Goal: Task Accomplishment & Management: Complete application form

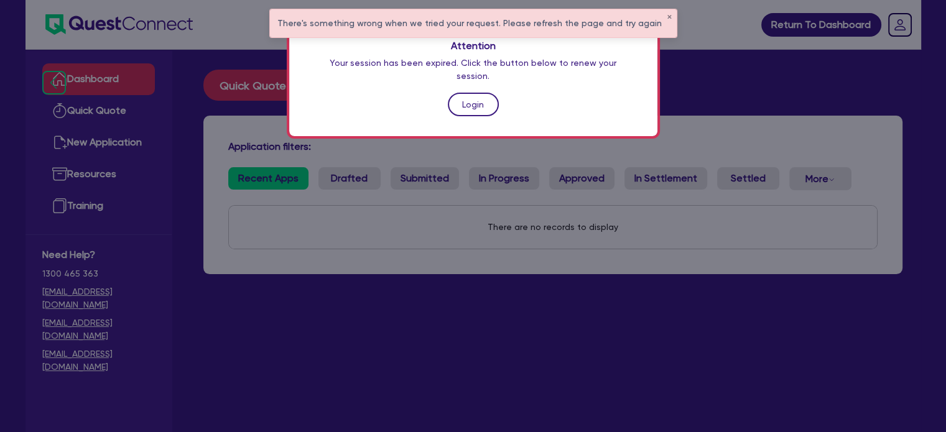
click at [472, 93] on link "Login" at bounding box center [473, 105] width 51 height 24
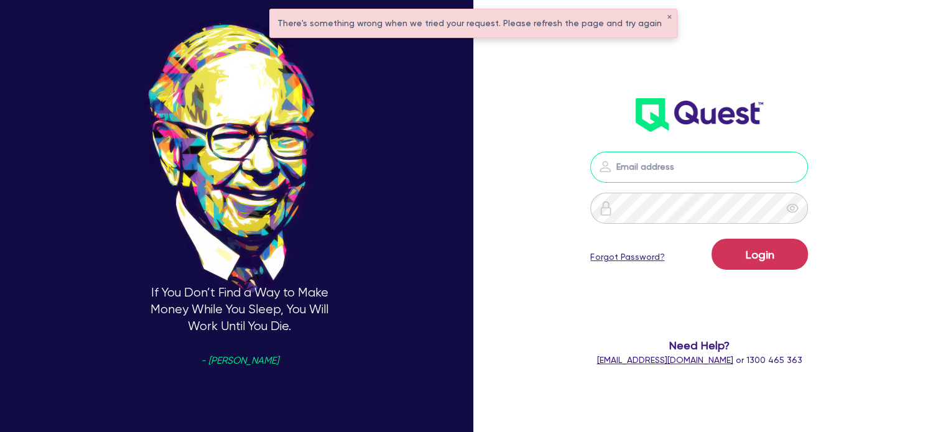
click at [632, 165] on input "email" at bounding box center [699, 167] width 218 height 31
type input "[EMAIL_ADDRESS][PERSON_NAME][DOMAIN_NAME]"
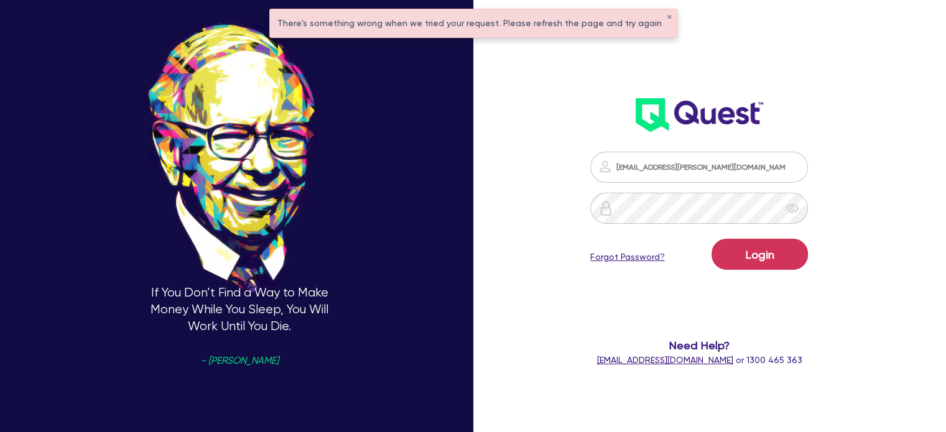
click at [716, 251] on div "Login Forgot Password?" at bounding box center [699, 257] width 218 height 36
click at [742, 256] on button "Login" at bounding box center [759, 254] width 96 height 31
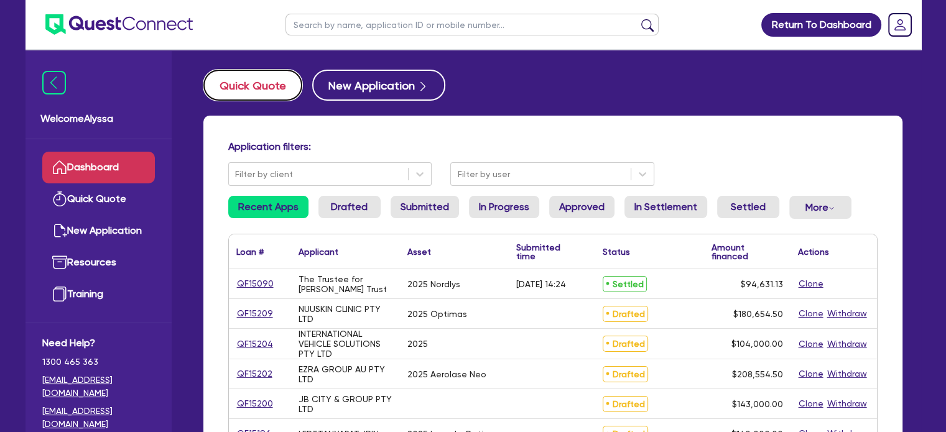
click at [241, 84] on button "Quick Quote" at bounding box center [252, 85] width 99 height 31
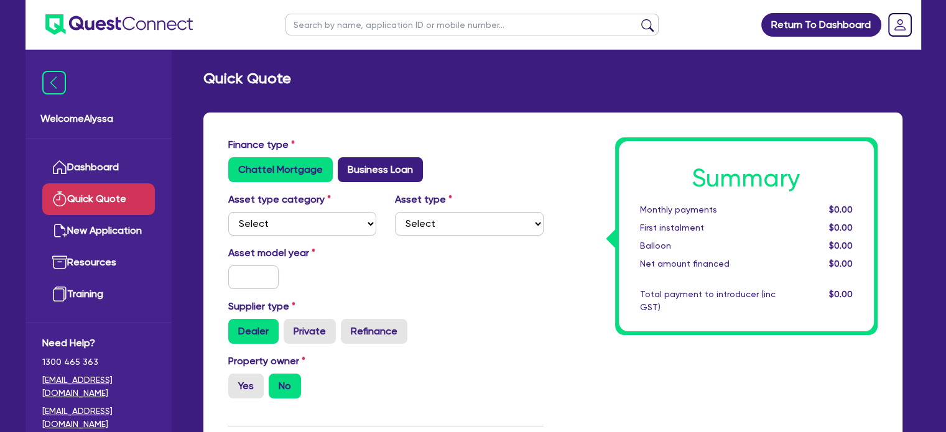
click at [385, 175] on label "Business Loan" at bounding box center [380, 169] width 85 height 25
click at [346, 165] on input "Business Loan" at bounding box center [342, 161] width 8 height 8
radio input "true"
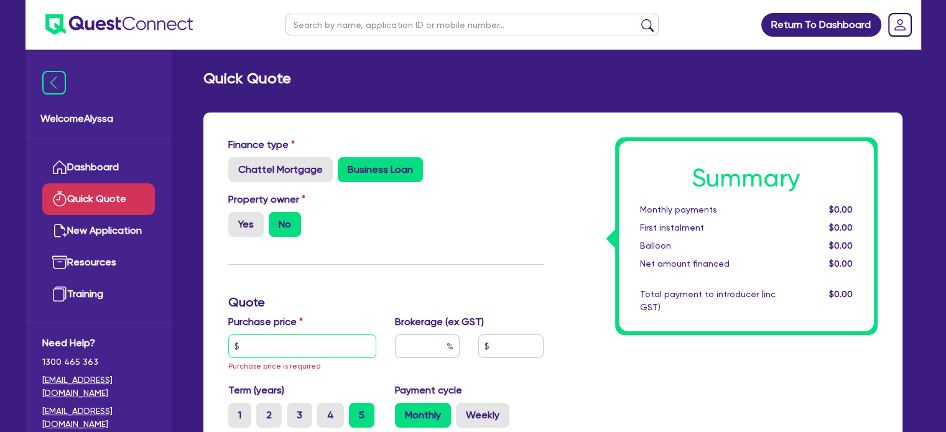
click at [249, 349] on input "text" at bounding box center [302, 346] width 149 height 24
paste input "64,900"
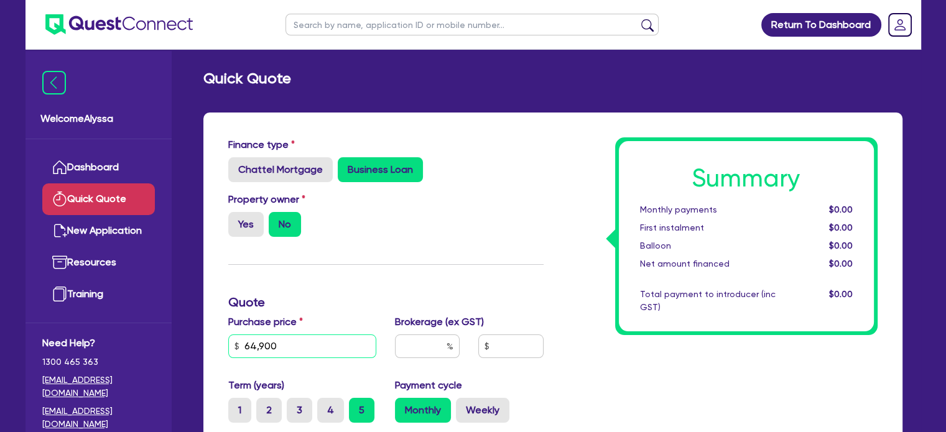
type input "64,900"
click at [417, 343] on input "text" at bounding box center [427, 346] width 65 height 24
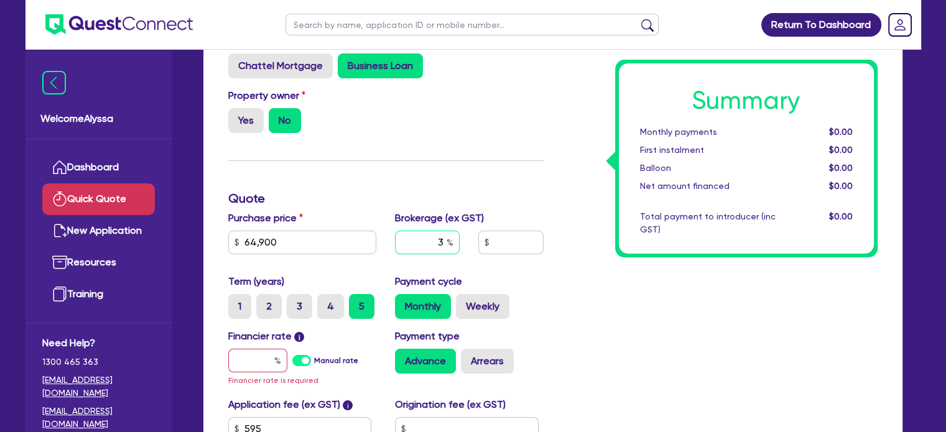
scroll to position [104, 0]
type input "3"
click at [252, 362] on input "text" at bounding box center [257, 360] width 59 height 24
type input "6"
type input "1,966.64"
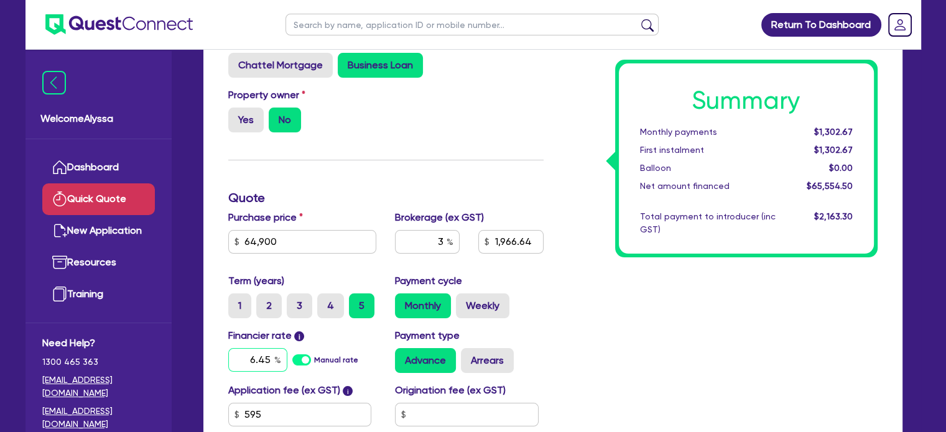
scroll to position [182, 0]
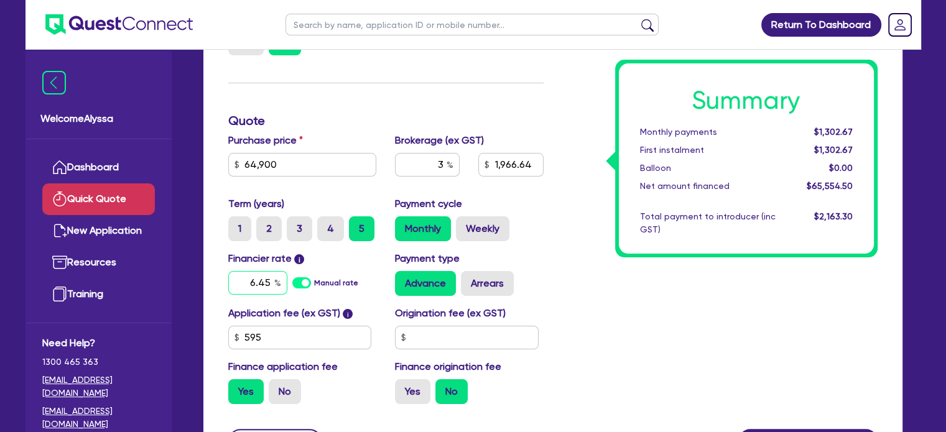
type input "6.45"
type input "1,966.64"
click at [579, 372] on div "Summary Monthly payments $1,316.32 First instalment $1,316.32 Balloon $0.00 Net…" at bounding box center [720, 185] width 334 height 458
click at [487, 231] on label "Weekly" at bounding box center [482, 228] width 53 height 25
click at [464, 224] on input "Weekly" at bounding box center [460, 220] width 8 height 8
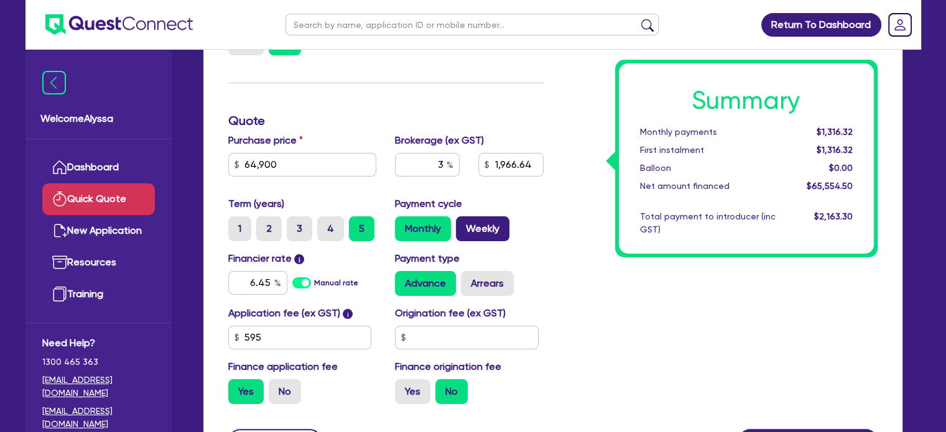
radio input "true"
type input "1,966.64"
click at [333, 269] on div "Financier rate i 6.45 Manual rate" at bounding box center [302, 273] width 167 height 45
click at [271, 283] on input "6.45" at bounding box center [257, 283] width 59 height 24
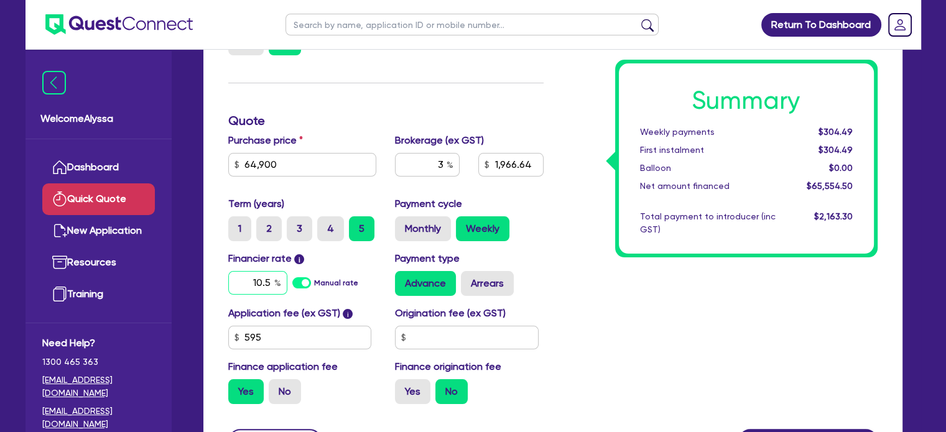
type input "10.5"
type input "1,966.64"
click at [602, 293] on div "Summary Weekly payments Calculating... First instalment Calculating... Balloon …" at bounding box center [720, 185] width 334 height 458
click at [261, 280] on input "10.5" at bounding box center [257, 283] width 59 height 24
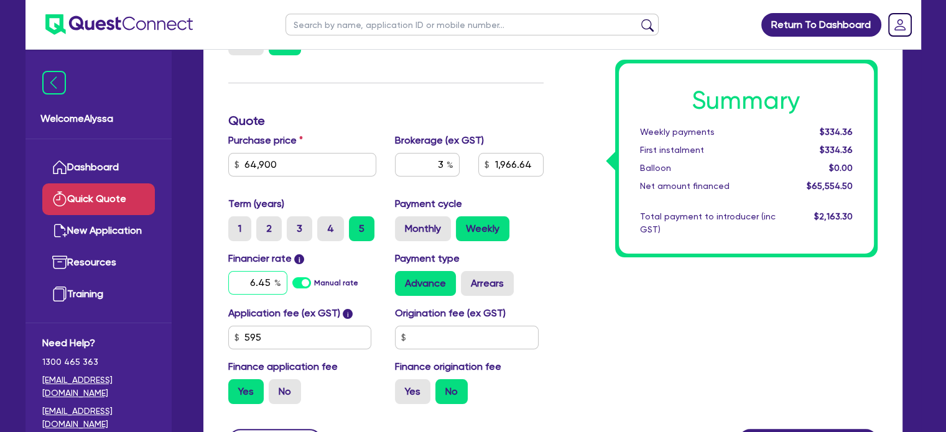
type input "6.45"
type input "1,966.64"
click at [531, 326] on input "text" at bounding box center [467, 338] width 144 height 24
click at [446, 238] on label "Monthly" at bounding box center [423, 228] width 56 height 25
click at [403, 224] on input "Monthly" at bounding box center [399, 220] width 8 height 8
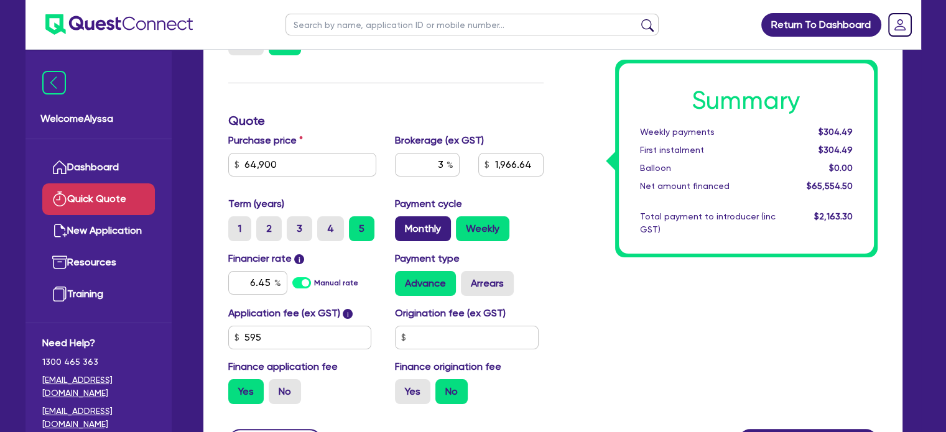
radio input "true"
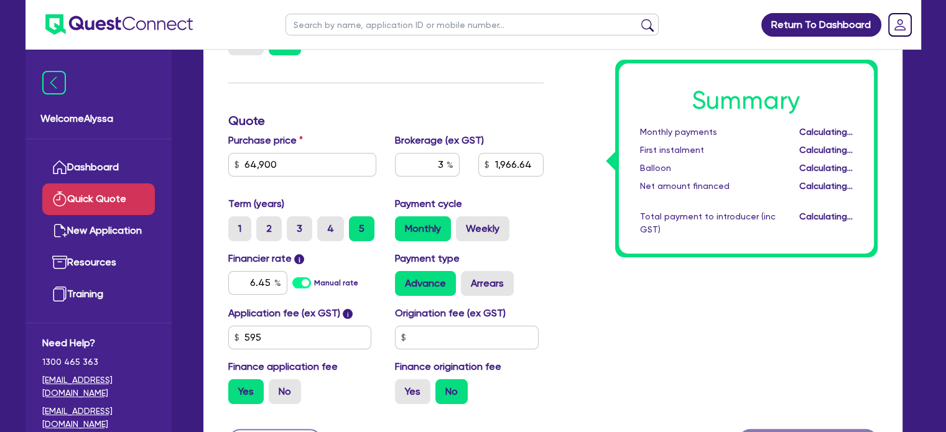
type input "1,966.64"
click at [323, 221] on input "4" at bounding box center [321, 220] width 8 height 8
radio input "true"
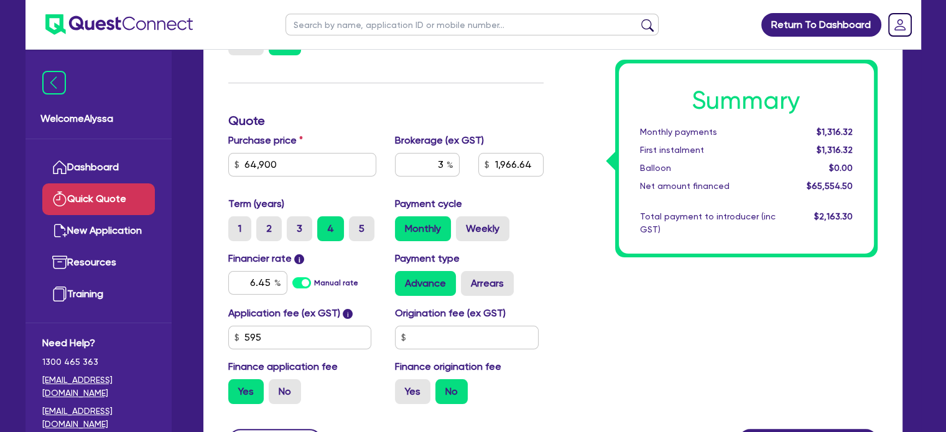
type input "1,966.64"
click at [302, 220] on label "3" at bounding box center [299, 228] width 25 height 25
click at [295, 220] on input "3" at bounding box center [291, 220] width 8 height 8
radio input "true"
type input "1,966.64"
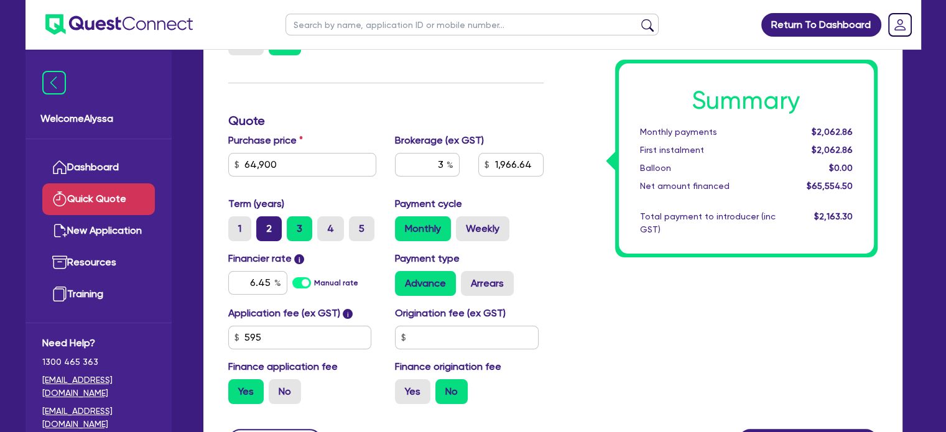
click at [266, 228] on label "2" at bounding box center [268, 228] width 25 height 25
click at [264, 224] on input "2" at bounding box center [260, 220] width 8 height 8
radio input "true"
type input "1,966.64"
drag, startPoint x: 285, startPoint y: 168, endPoint x: 152, endPoint y: 168, distance: 132.4
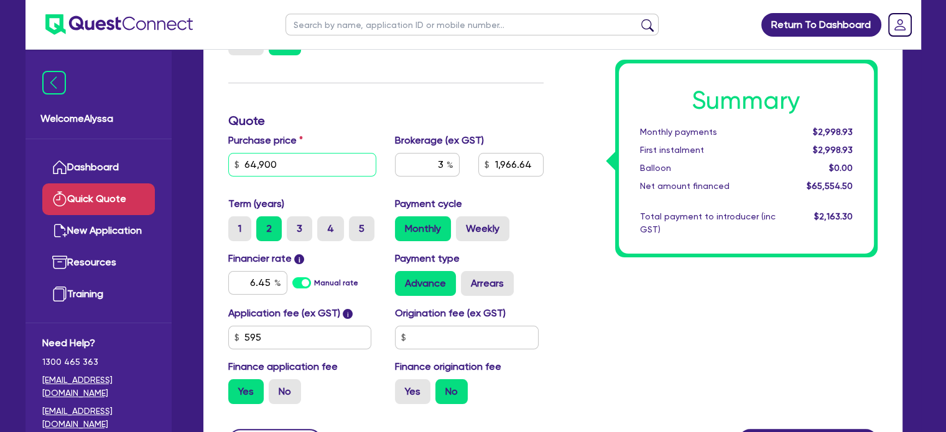
click at [152, 168] on div "Welcome Alyssa Dashboard Quick Quote New Application Ref Company Ref Salesperso…" at bounding box center [472, 185] width 895 height 735
paste input "205,7"
type input "205,700"
type input "6,190.64"
type input "205,700"
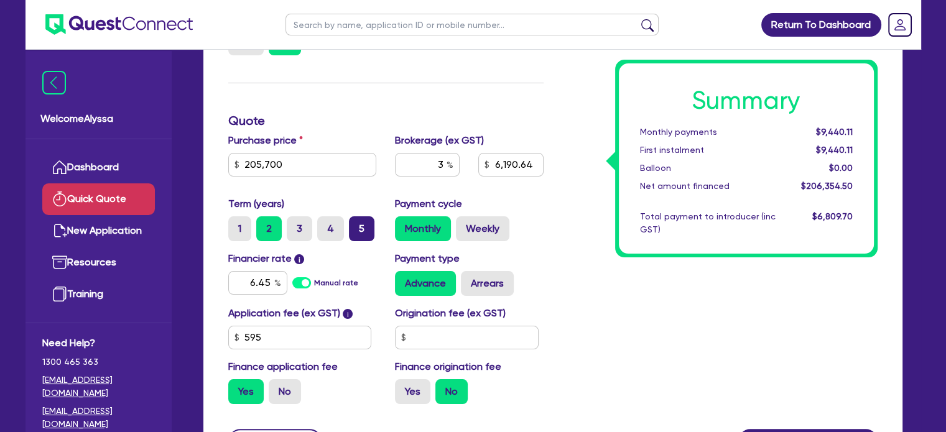
type input "6,190.64"
click at [354, 233] on label "5" at bounding box center [361, 228] width 25 height 25
click at [354, 224] on input "5" at bounding box center [353, 220] width 8 height 8
radio input "true"
type input "6,190.64"
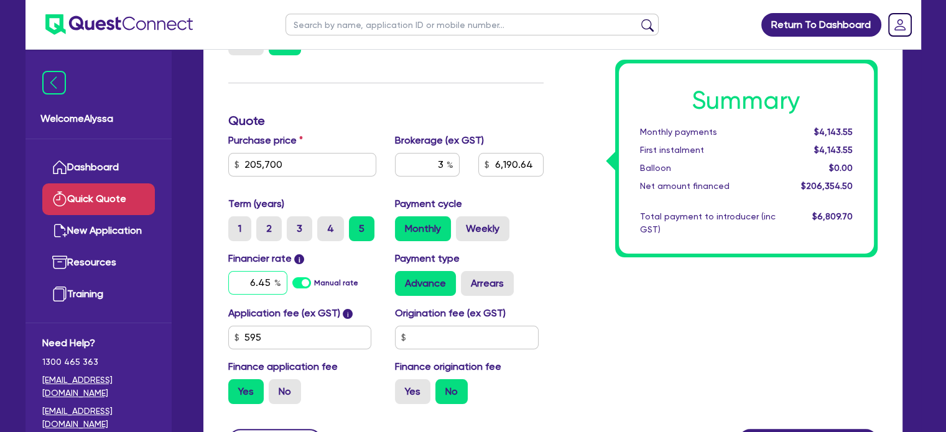
click at [246, 280] on input "6.45" at bounding box center [257, 283] width 59 height 24
drag, startPoint x: 241, startPoint y: 285, endPoint x: 288, endPoint y: 288, distance: 47.4
click at [288, 288] on div "6.45 Manual rate" at bounding box center [302, 283] width 149 height 24
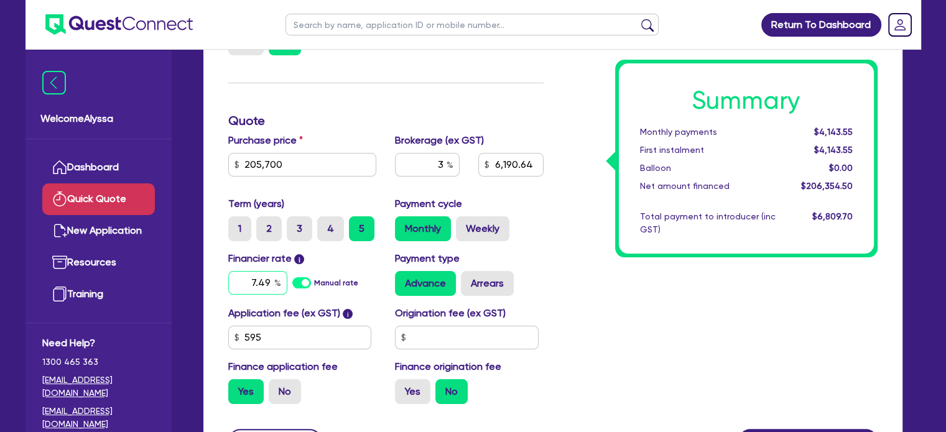
click at [271, 285] on input "7.49" at bounding box center [257, 283] width 59 height 24
type input "7.49"
click at [697, 258] on div "Summary Monthly payments Calculating... First instalment Calculating... Balloon…" at bounding box center [720, 185] width 334 height 458
type input "6,190.64"
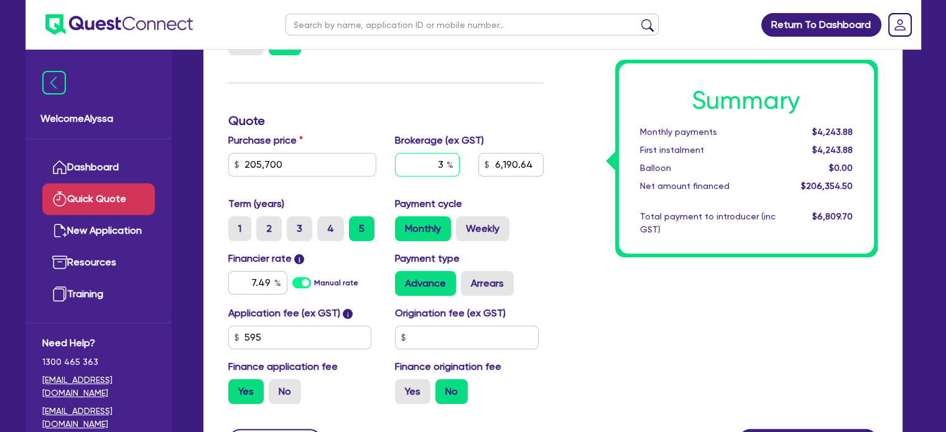
click at [432, 160] on input "3" at bounding box center [427, 165] width 65 height 24
type input "4"
type input "8,254.18"
click at [649, 267] on div "Summary Monthly payments $4,289.07 First instalment $4,289.07 Balloon $0.00 Net…" at bounding box center [720, 185] width 334 height 458
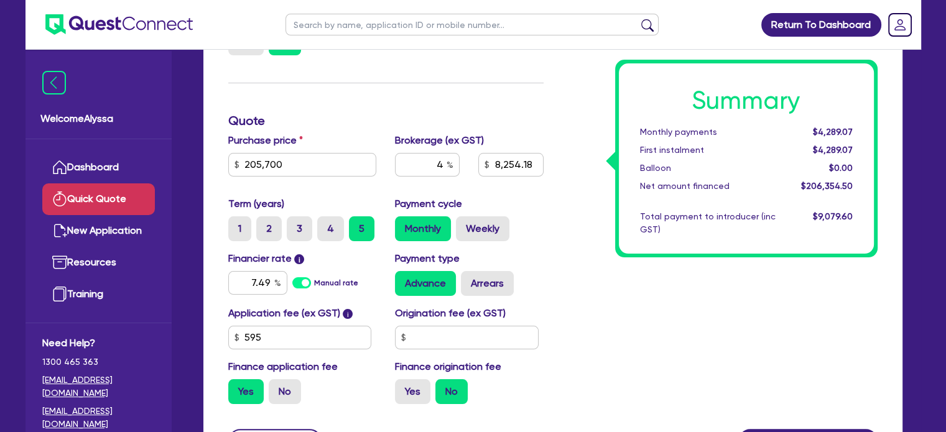
scroll to position [0, 0]
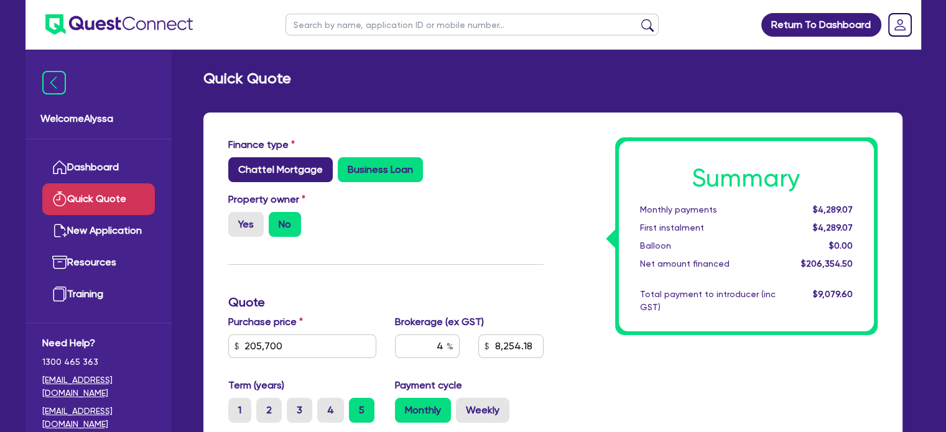
click at [283, 174] on label "Chattel Mortgage" at bounding box center [280, 169] width 104 height 25
click at [236, 165] on input "Chattel Mortgage" at bounding box center [232, 161] width 8 height 8
radio input "true"
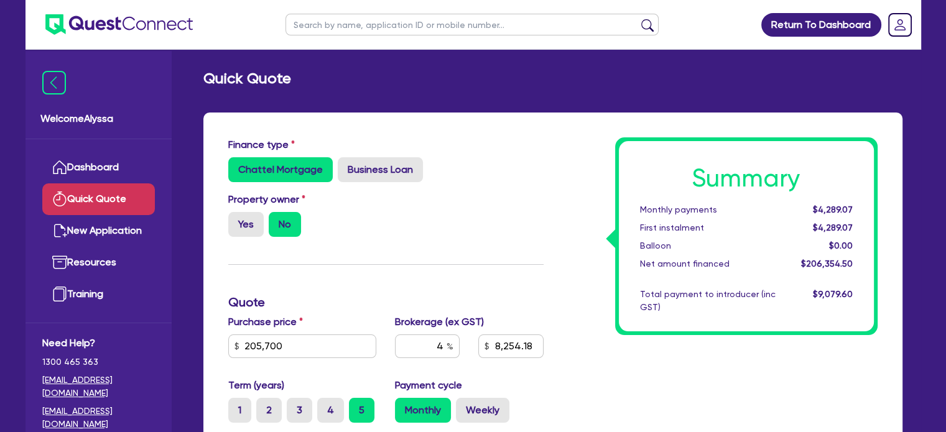
type input "8,254.18"
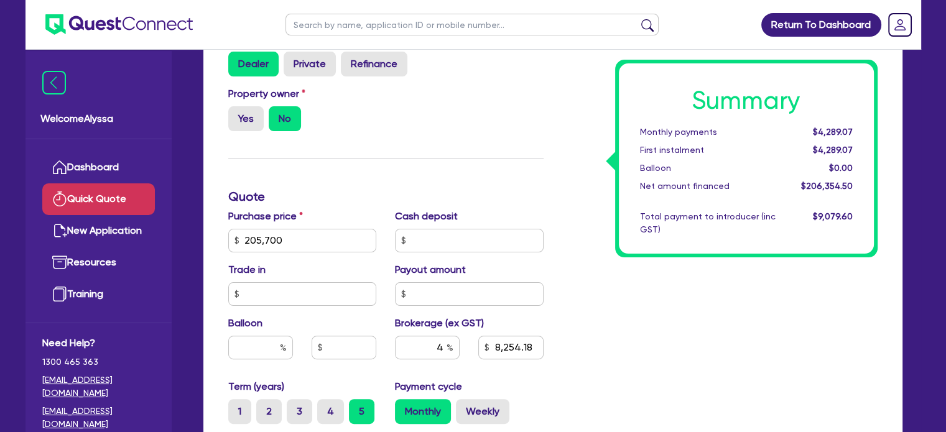
scroll to position [287, 0]
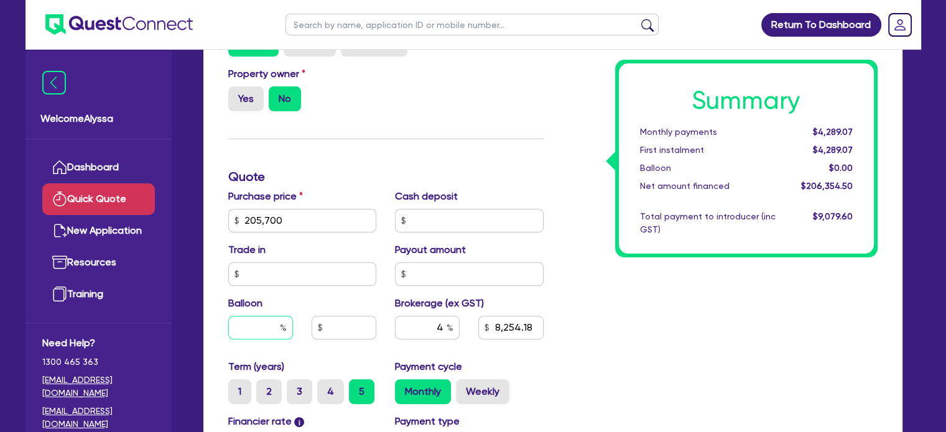
click at [272, 323] on input "text" at bounding box center [260, 328] width 65 height 24
type input "3"
type input "8,254.18"
click at [620, 311] on div "Summary Monthly payments $4,289.07 First instalment $4,289.07 Balloon $0.00 Net…" at bounding box center [720, 213] width 334 height 727
click at [477, 393] on label "Weekly" at bounding box center [482, 391] width 53 height 25
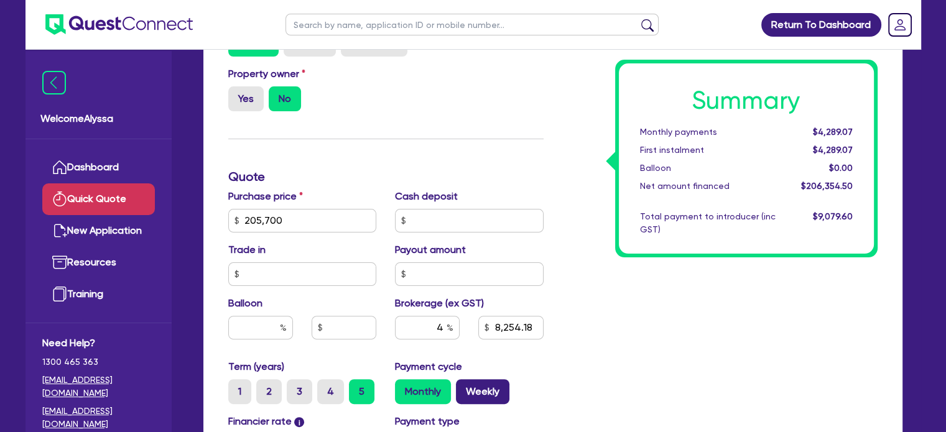
click at [464, 387] on input "Weekly" at bounding box center [460, 383] width 8 height 8
radio input "true"
type input "8,254.18"
click at [418, 397] on label "Monthly" at bounding box center [423, 391] width 56 height 25
click at [403, 387] on input "Monthly" at bounding box center [399, 383] width 8 height 8
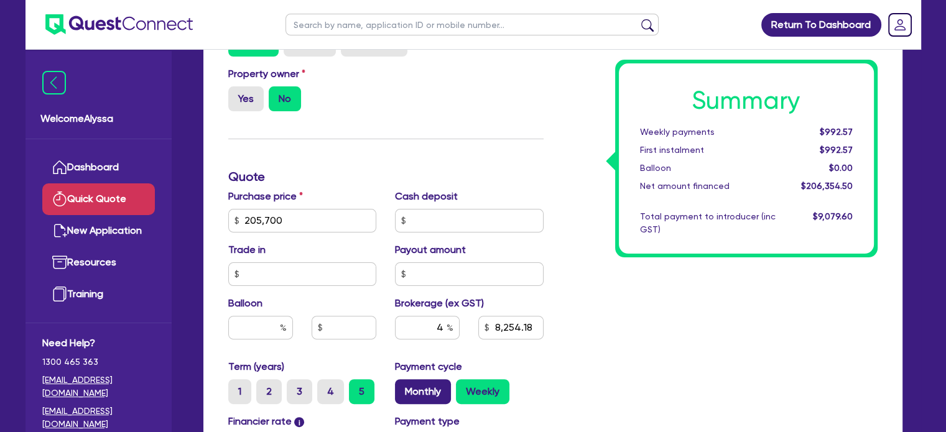
radio input "true"
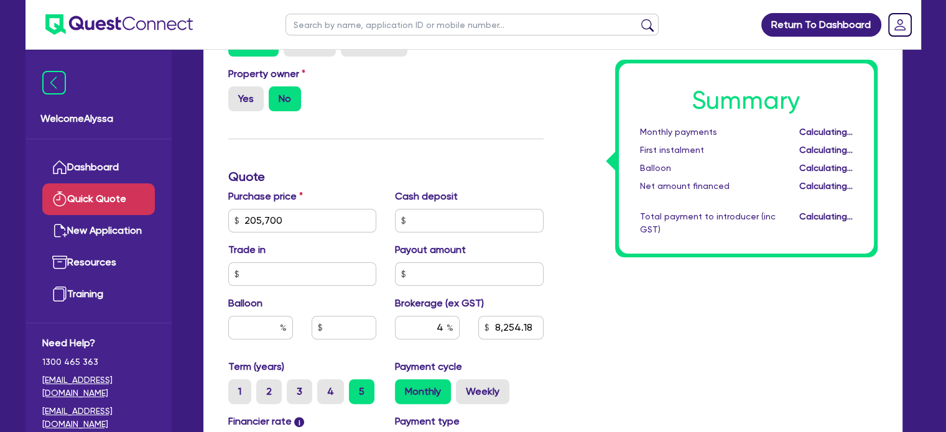
type input "8,254.18"
click at [250, 335] on input "text" at bounding box center [260, 328] width 65 height 24
type input "30"
type input "8,254.18"
type input "61,710"
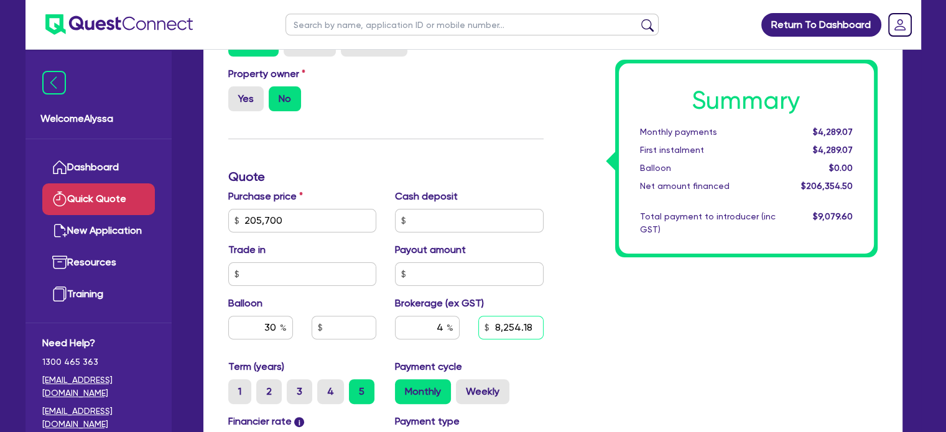
type input "8,254.18"
click at [497, 332] on input "8,254.18" at bounding box center [510, 328] width 65 height 24
type input "61,710"
type input "8,254.18"
type input "61,710"
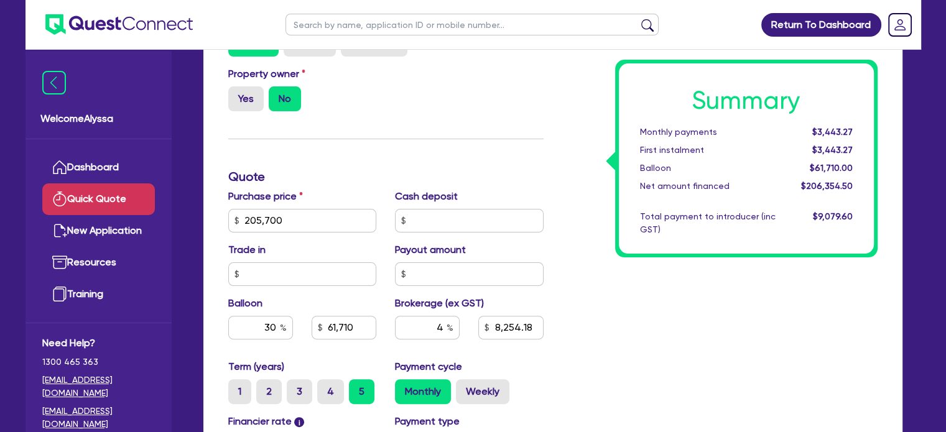
type input "8,254.18"
click at [555, 377] on div "Summary Monthly payments $3,443.27 First instalment $3,443.27 Balloon $61,710.0…" at bounding box center [720, 213] width 334 height 727
click at [472, 390] on label "Weekly" at bounding box center [482, 391] width 53 height 25
click at [464, 387] on input "Weekly" at bounding box center [460, 383] width 8 height 8
radio input "true"
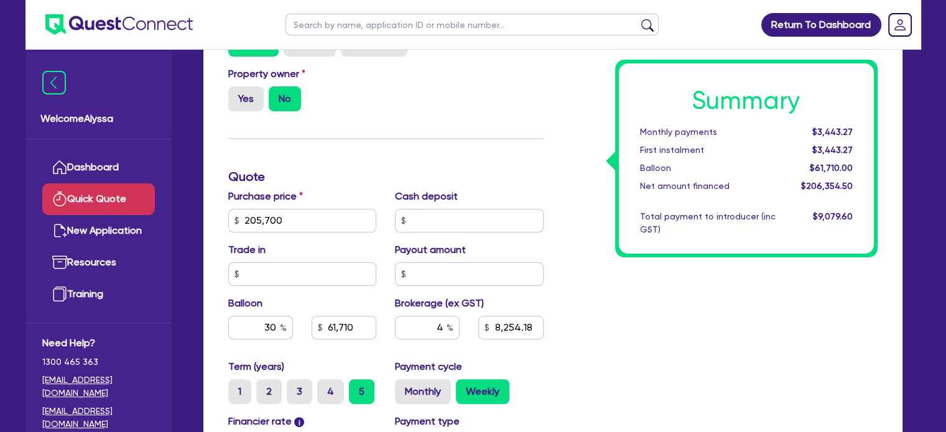
type input "61,710"
type input "8,254.18"
type input "61,710"
type input "8,254.18"
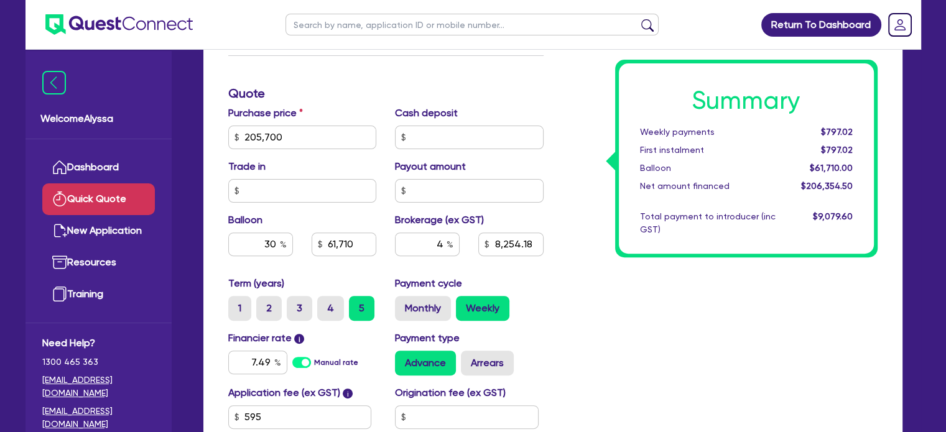
scroll to position [372, 0]
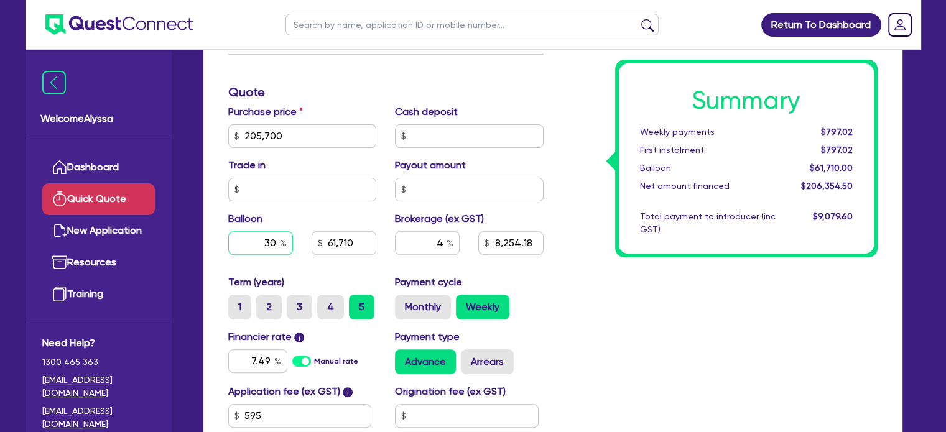
click at [276, 244] on input "30" at bounding box center [260, 243] width 65 height 24
type input "61,710"
type input "8,254.18"
click at [629, 308] on div "Summary Weekly payments Calculating... First instalment Calculating... Balloon …" at bounding box center [720, 129] width 334 height 727
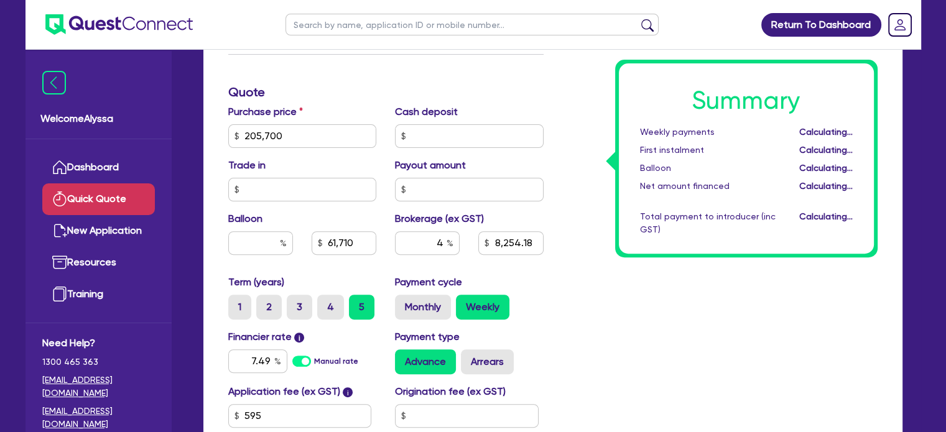
type input "8,254.18"
click at [291, 131] on input "205,700" at bounding box center [302, 136] width 149 height 24
type input "60,500"
click at [269, 361] on input "7.49" at bounding box center [257, 361] width 59 height 24
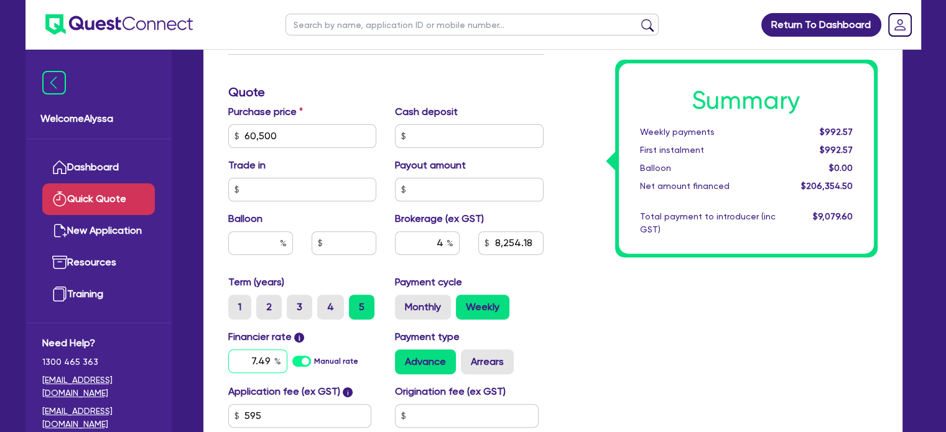
type input "2,446.18"
click at [269, 361] on input "7.49" at bounding box center [257, 361] width 59 height 24
type input "17.95"
type input "2,446.18"
click at [661, 300] on div "Summary Weekly payments Calculating... First instalment Calculating... Balloon …" at bounding box center [720, 129] width 334 height 727
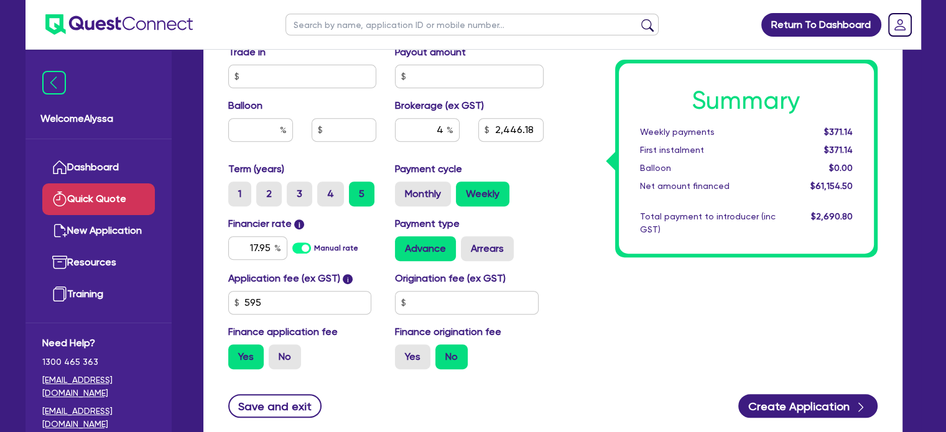
scroll to position [494, 0]
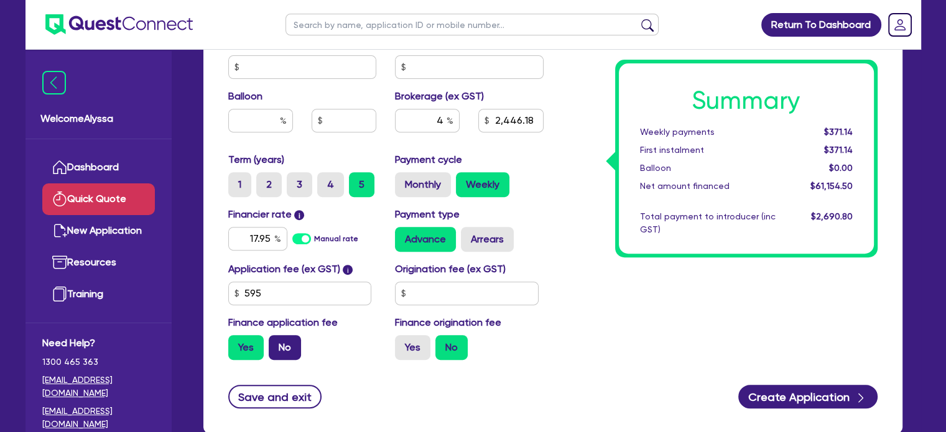
click at [281, 350] on label "No" at bounding box center [285, 347] width 32 height 25
click at [277, 343] on input "No" at bounding box center [273, 339] width 8 height 8
radio input "true"
type input "2,420"
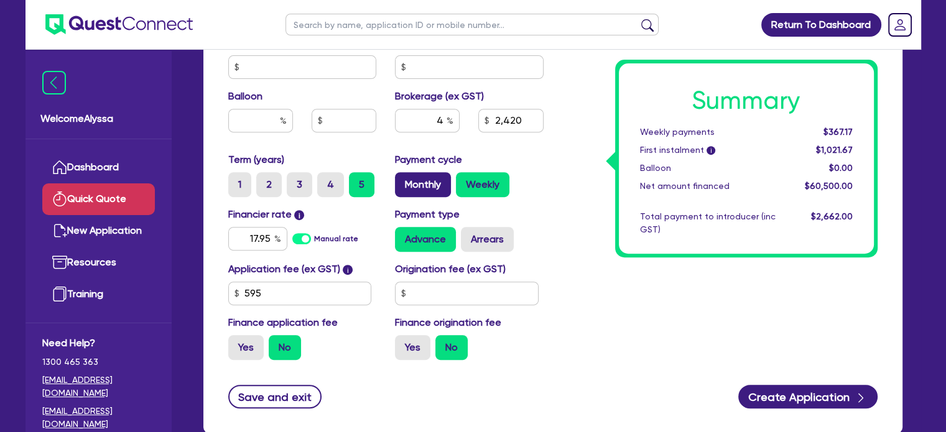
click at [410, 187] on label "Monthly" at bounding box center [423, 184] width 56 height 25
click at [403, 180] on input "Monthly" at bounding box center [399, 176] width 8 height 8
radio input "true"
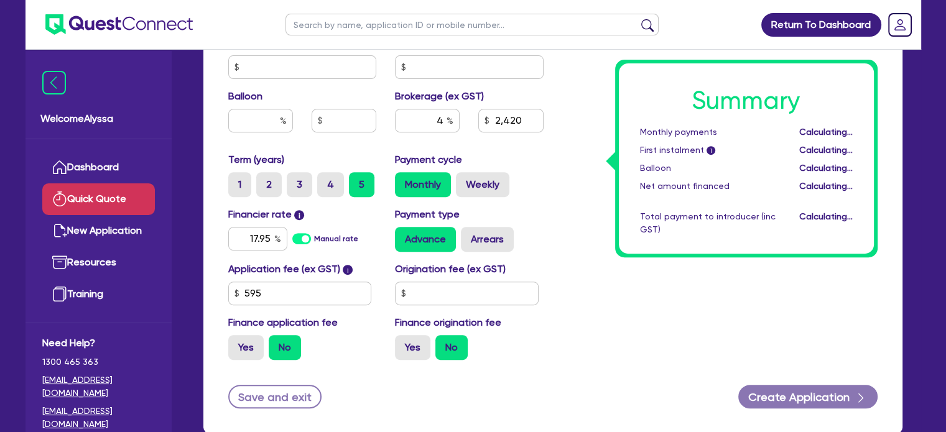
type input "2,420"
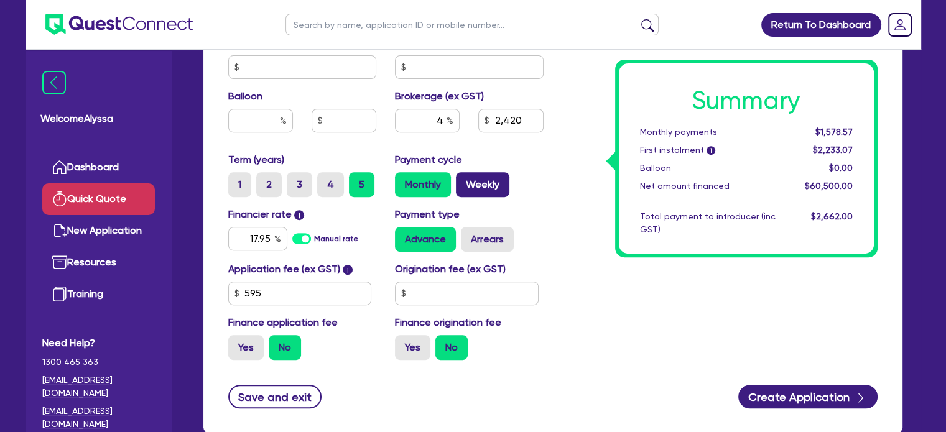
click at [463, 193] on label "Weekly" at bounding box center [482, 184] width 53 height 25
click at [463, 180] on input "Weekly" at bounding box center [460, 176] width 8 height 8
radio input "true"
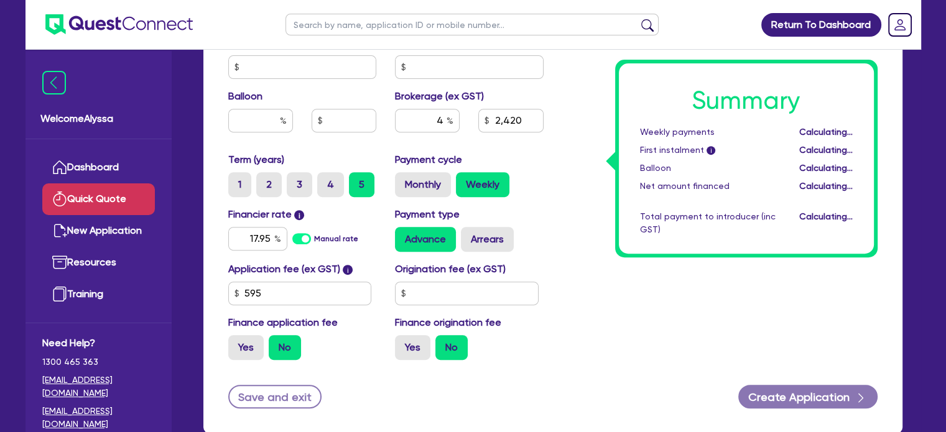
type input "2,420"
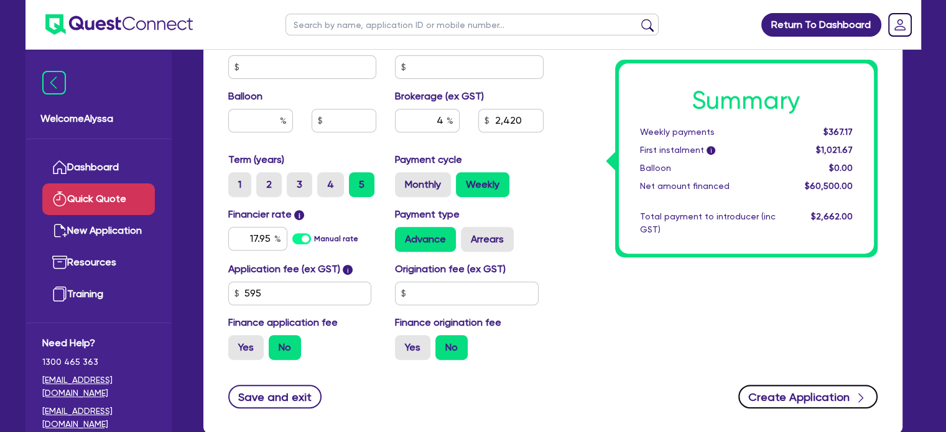
click at [816, 389] on button "Create Application" at bounding box center [807, 397] width 139 height 24
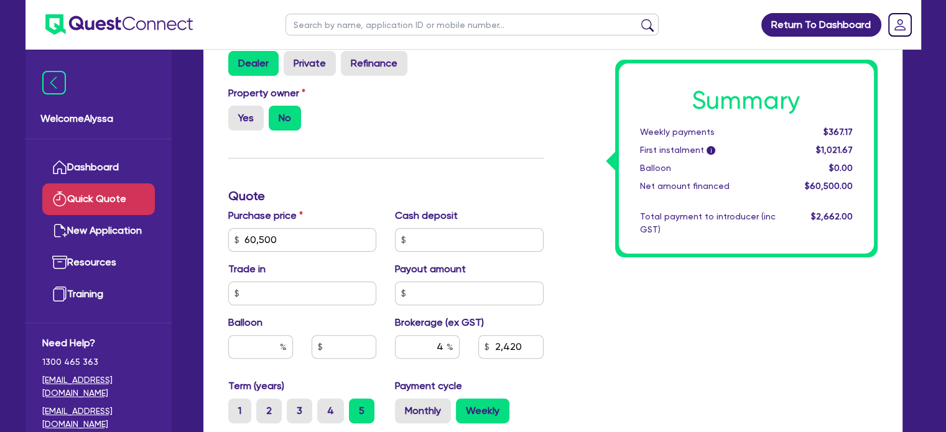
scroll to position [0, 0]
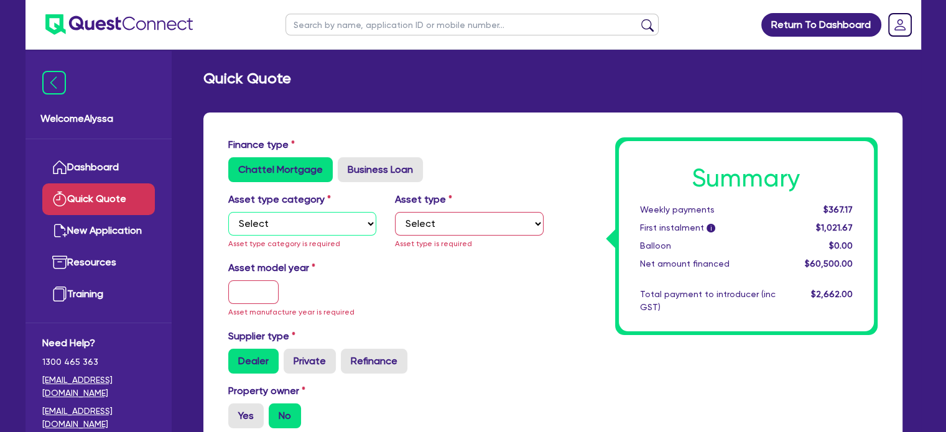
click at [326, 214] on select "Select Cars and light trucks Primary assets Secondary assets Tertiary assets" at bounding box center [302, 224] width 149 height 24
select select "TERTIARY_ASSETS"
click at [228, 212] on select "Select Cars and light trucks Primary assets Secondary assets Tertiary assets" at bounding box center [302, 224] width 149 height 24
click at [420, 227] on select "Select Beauty equipment IT equipment IT software Watercraft Other" at bounding box center [469, 224] width 149 height 24
select select "BEAUTY_EQUIPMENT"
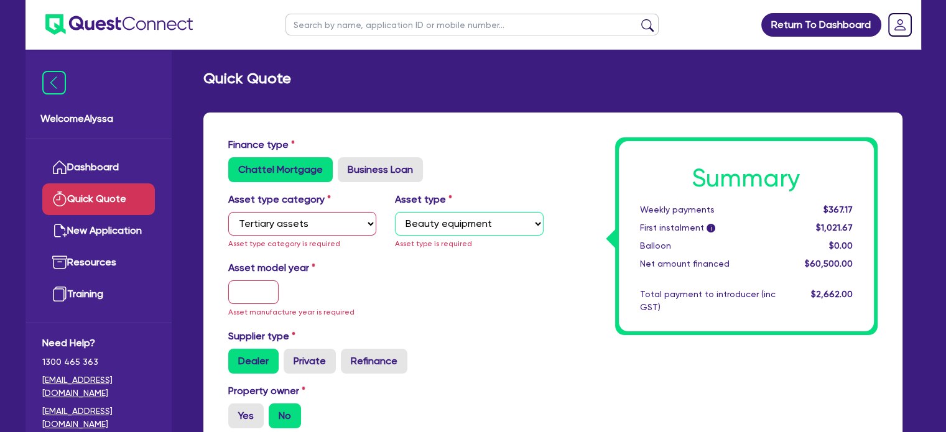
click at [395, 212] on select "Select Beauty equipment IT equipment IT software Watercraft Other" at bounding box center [469, 224] width 149 height 24
type input "2,420"
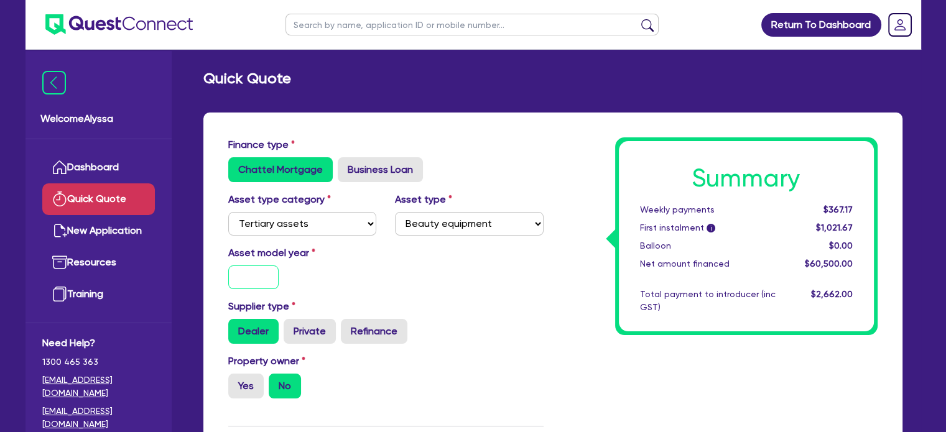
click at [269, 267] on input "text" at bounding box center [253, 277] width 51 height 24
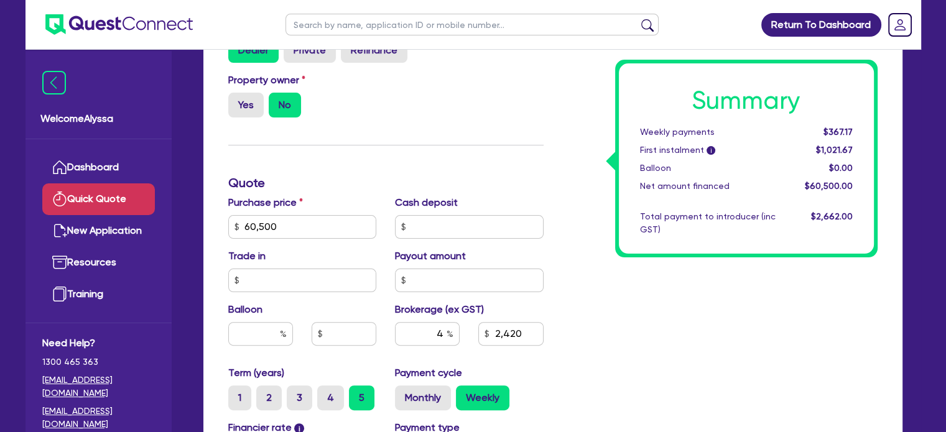
scroll to position [281, 0]
type input "2025"
type input "2,420"
click at [252, 104] on label "Yes" at bounding box center [245, 105] width 35 height 25
click at [236, 101] on input "Yes" at bounding box center [232, 97] width 8 height 8
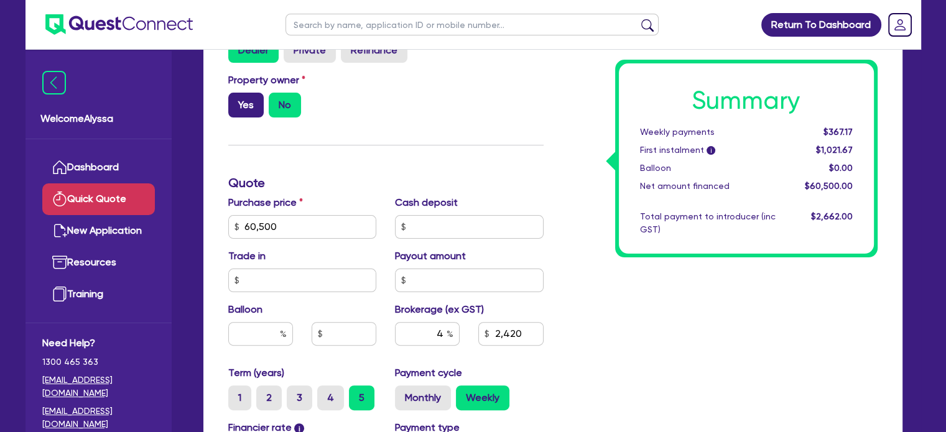
radio input "true"
type input "2,420"
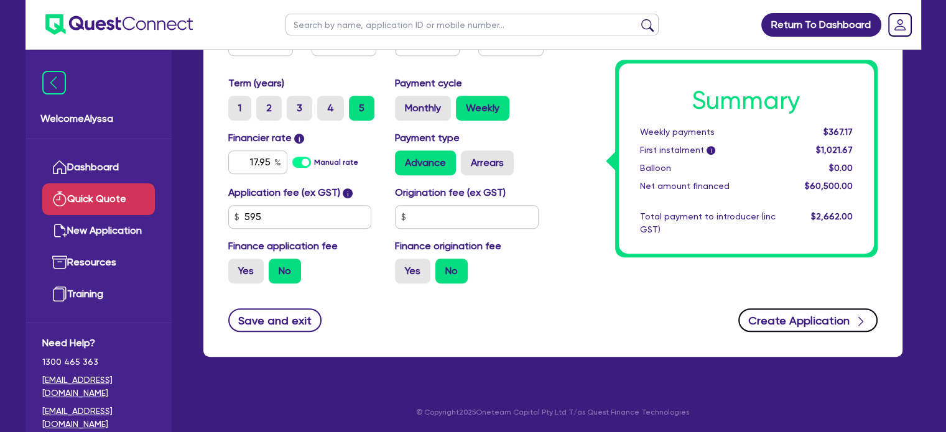
click at [843, 321] on button "Create Application" at bounding box center [807, 320] width 139 height 24
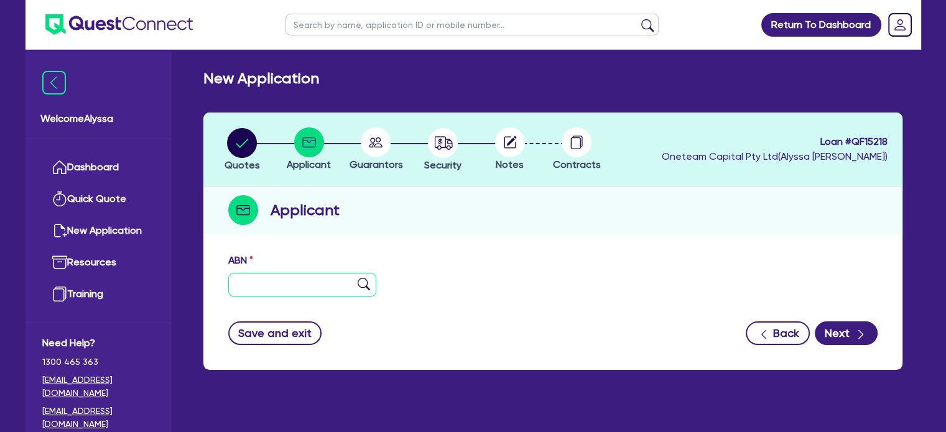
click at [300, 280] on input "text" at bounding box center [302, 285] width 149 height 24
paste input "37 212 579 884"
type input "37 212 579 884"
click at [359, 285] on img at bounding box center [363, 284] width 12 height 12
type input "JULIO REYES, MARIA LUZMIRA"
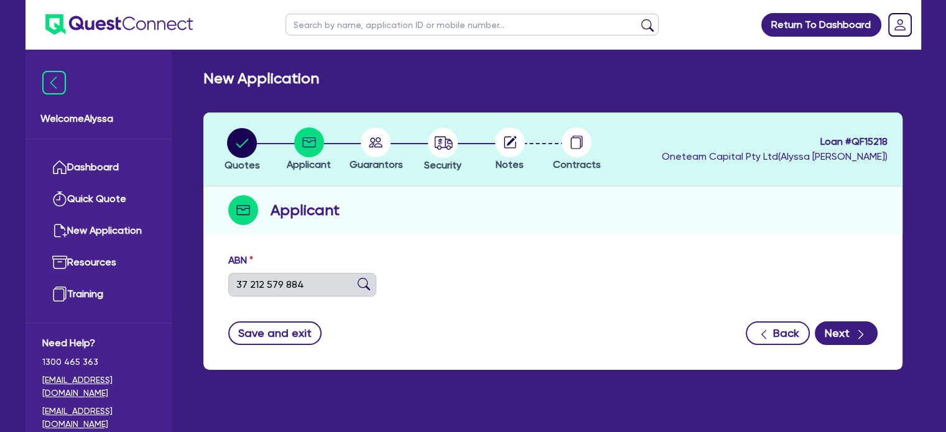
type input "Maria Julio Beauty Studio"
select select "SOLE_TRADER"
type input "16/03/2021"
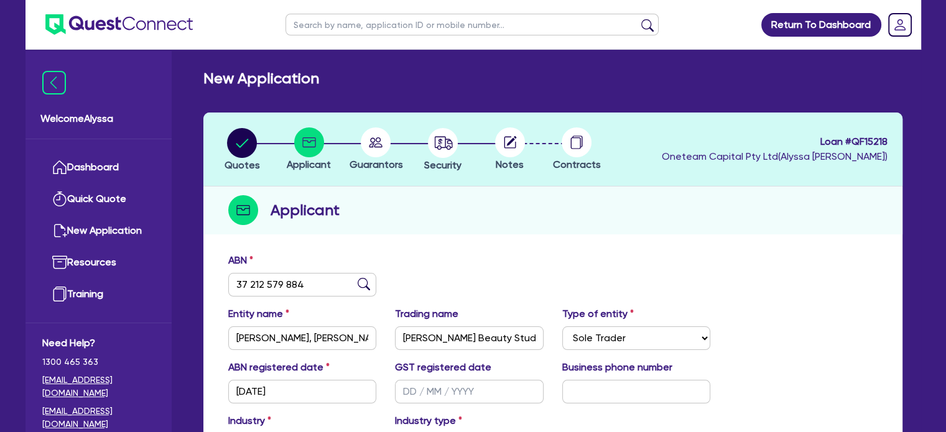
scroll to position [134, 0]
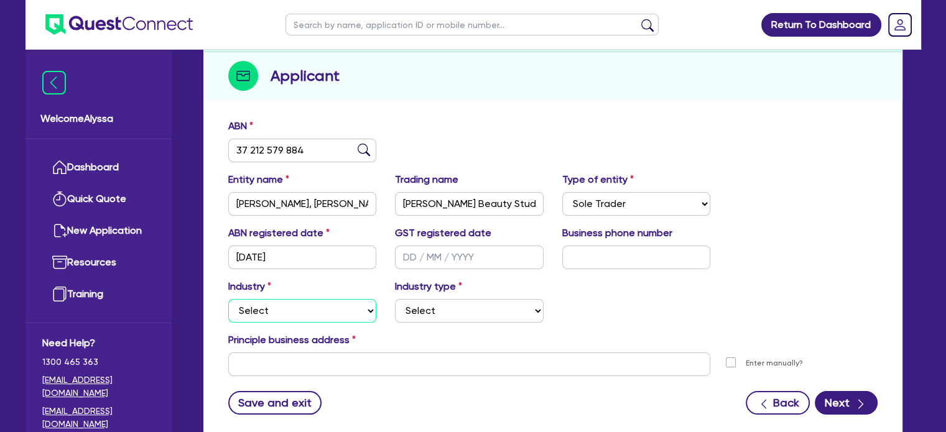
click at [285, 310] on select "Select Accomodation & Food Services Administrative & Support Services Agricultu…" at bounding box center [302, 311] width 149 height 24
select select "HEALTH_BEAUTY"
click at [228, 299] on select "Select Accomodation & Food Services Administrative & Support Services Agricultu…" at bounding box center [302, 311] width 149 height 24
click at [454, 298] on div "Industry type Select Chiropractic, Osteopathic Services Cosmetics Supplies Day …" at bounding box center [468, 301] width 167 height 44
click at [435, 313] on select "Select Chiropractic, Osteopathic Services Cosmetics Supplies Day Spas, Health R…" at bounding box center [469, 311] width 149 height 24
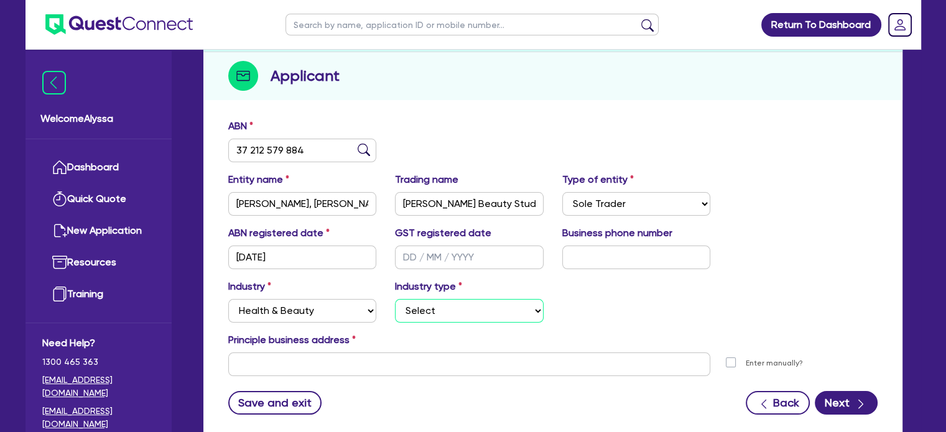
select select "HAIR_BEAUTY_SALONS"
click at [395, 299] on select "Select Chiropractic, Osteopathic Services Cosmetics Supplies Day Spas, Health R…" at bounding box center [469, 311] width 149 height 24
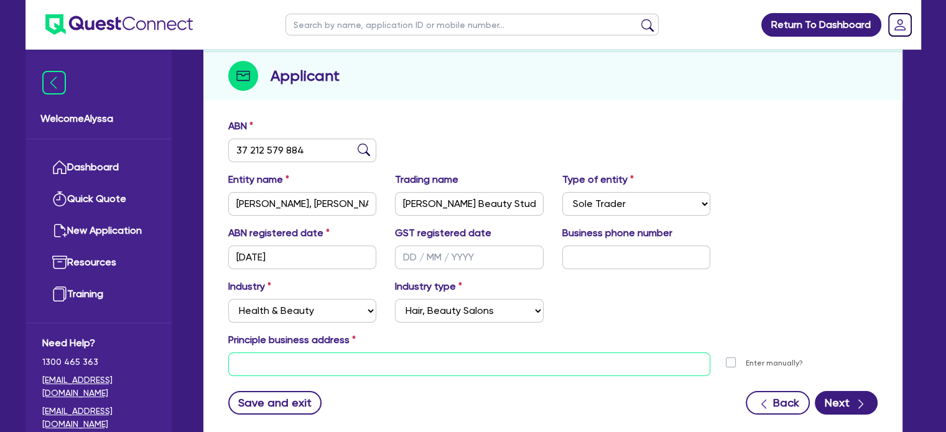
click at [265, 356] on input "text" at bounding box center [469, 365] width 482 height 24
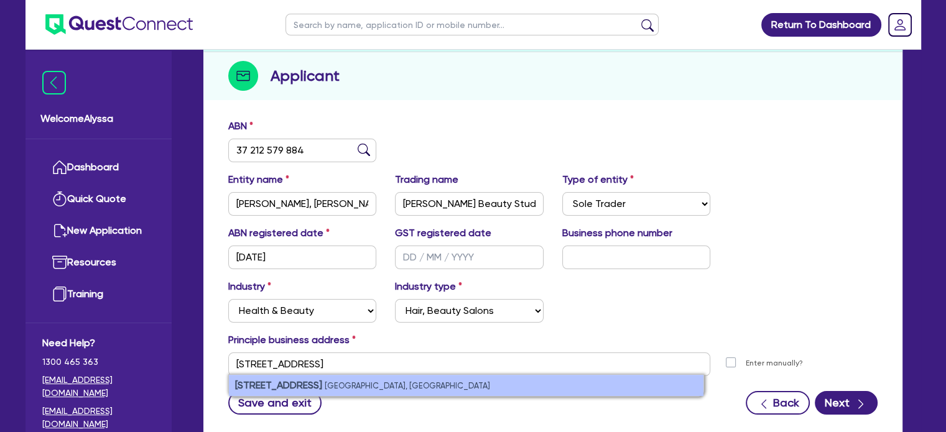
click at [279, 388] on strong "50 Fraser Street" at bounding box center [278, 385] width 87 height 12
type input "50 Fraser St Airport West VIC 3042"
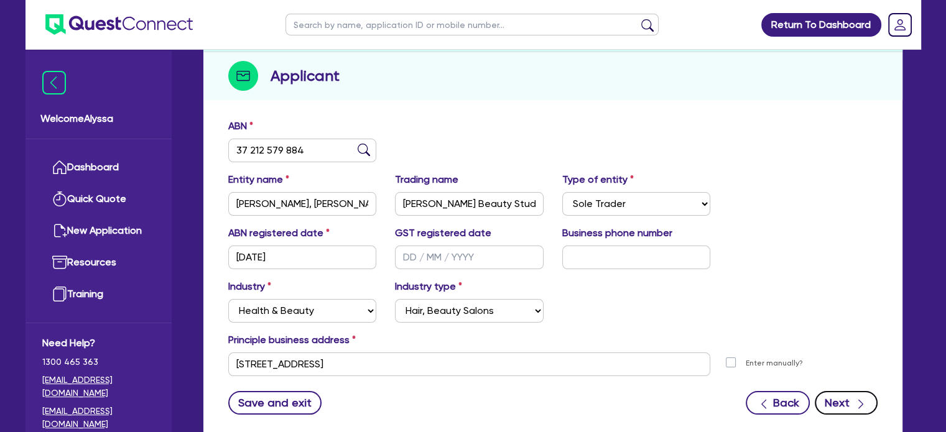
click at [837, 395] on button "Next" at bounding box center [845, 403] width 63 height 24
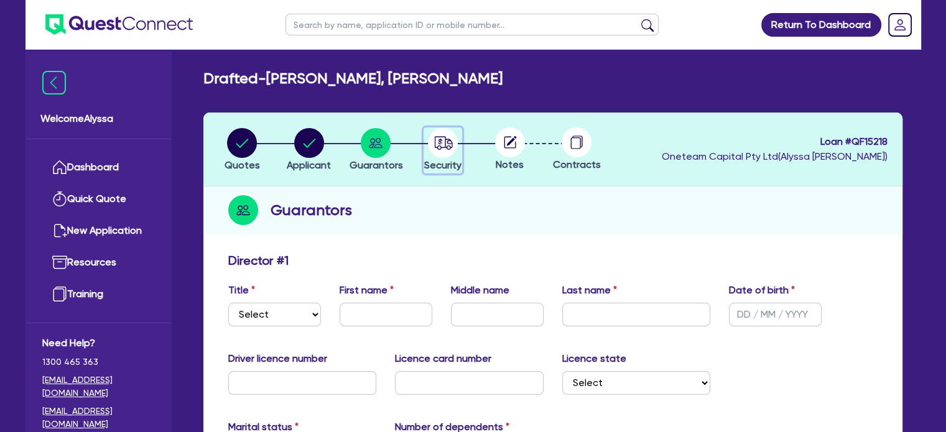
click at [433, 149] on circle "button" at bounding box center [443, 143] width 30 height 30
select select "TERTIARY_ASSETS"
select select "BEAUTY_EQUIPMENT"
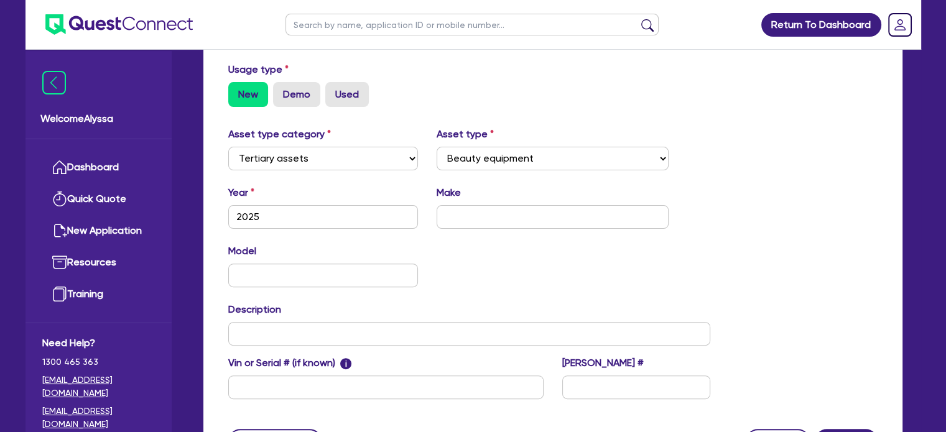
scroll to position [471, 0]
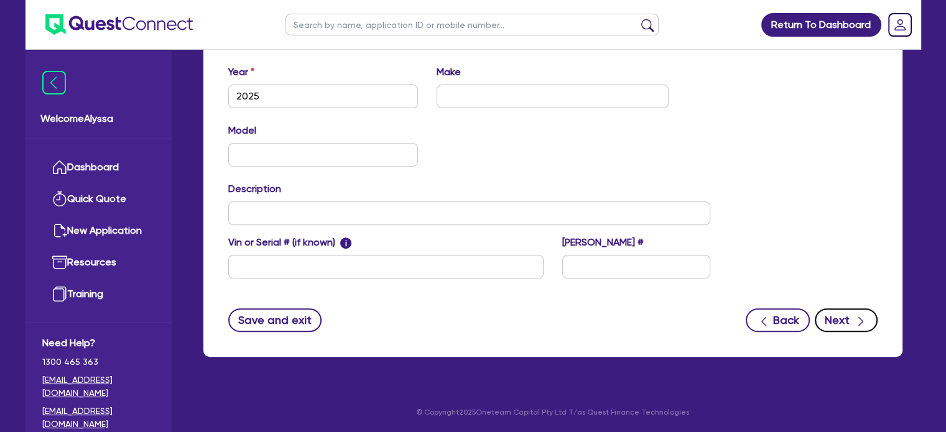
click at [854, 314] on div "button" at bounding box center [861, 320] width 14 height 16
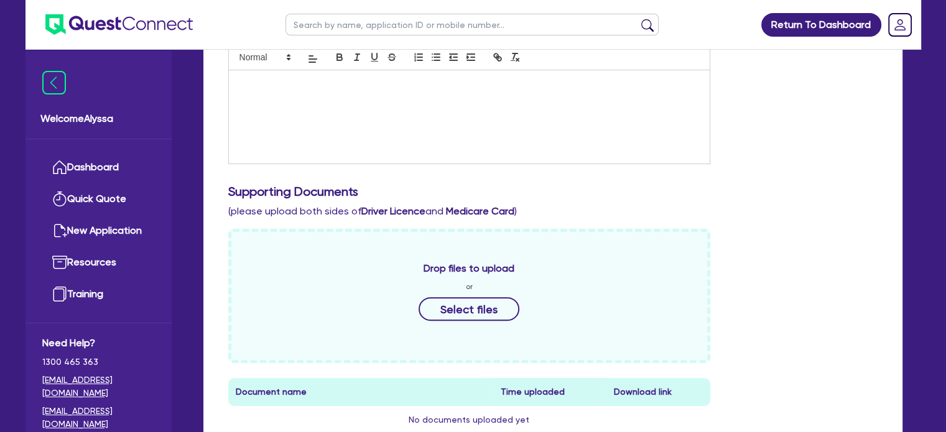
scroll to position [597, 0]
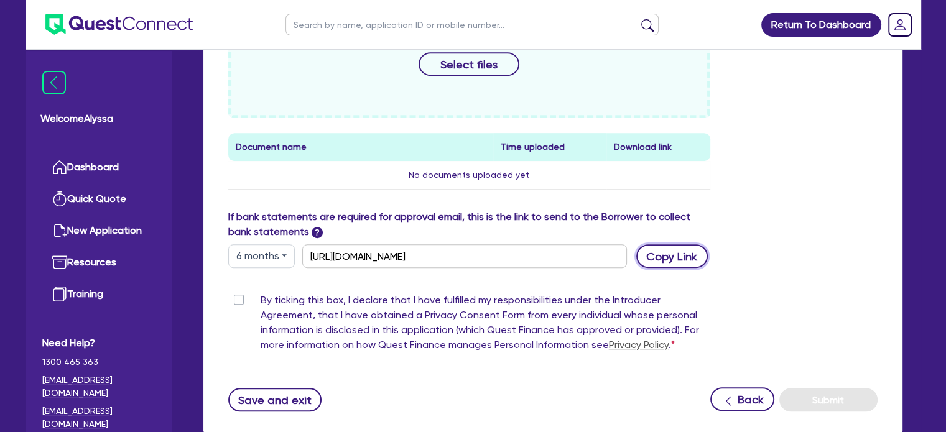
click at [683, 251] on button "Copy Link" at bounding box center [671, 256] width 71 height 24
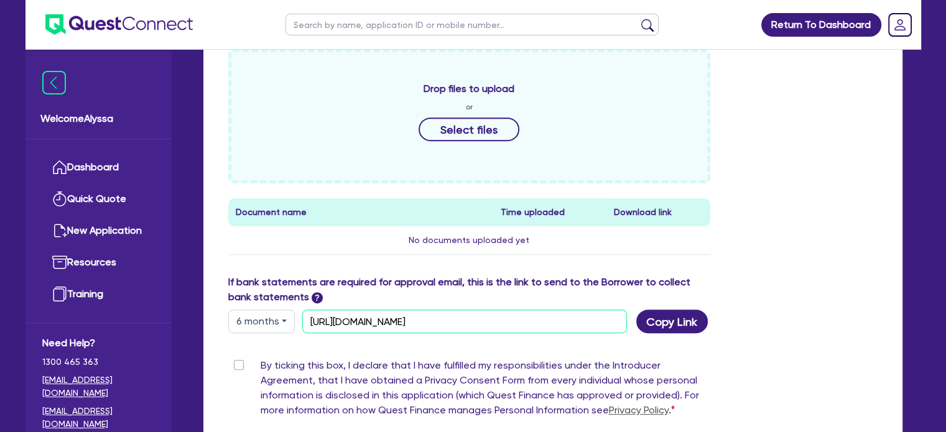
scroll to position [657, 0]
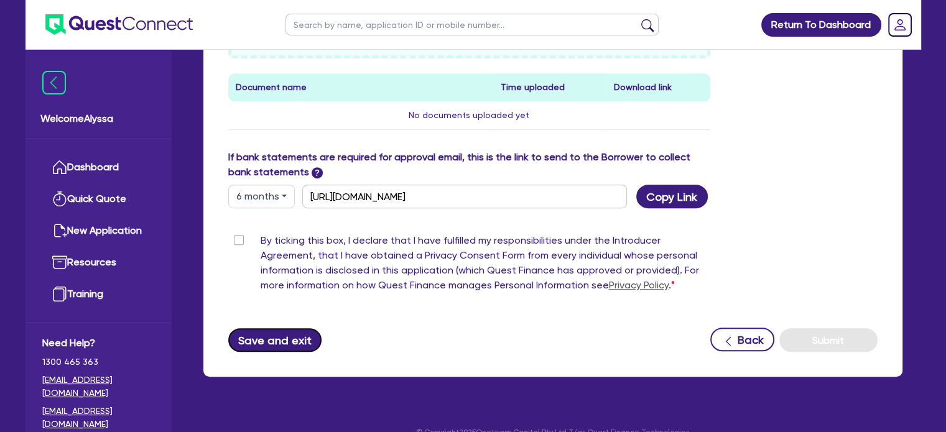
click at [275, 345] on button "Save and exit" at bounding box center [275, 340] width 94 height 24
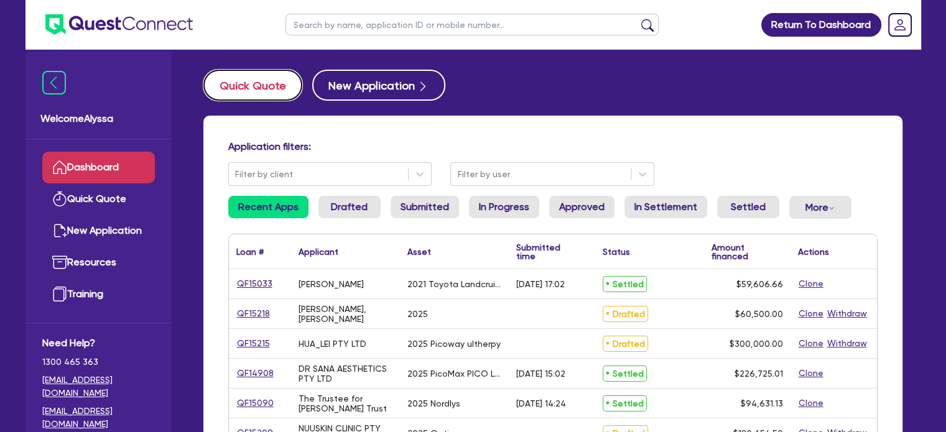
click at [251, 86] on button "Quick Quote" at bounding box center [252, 85] width 99 height 31
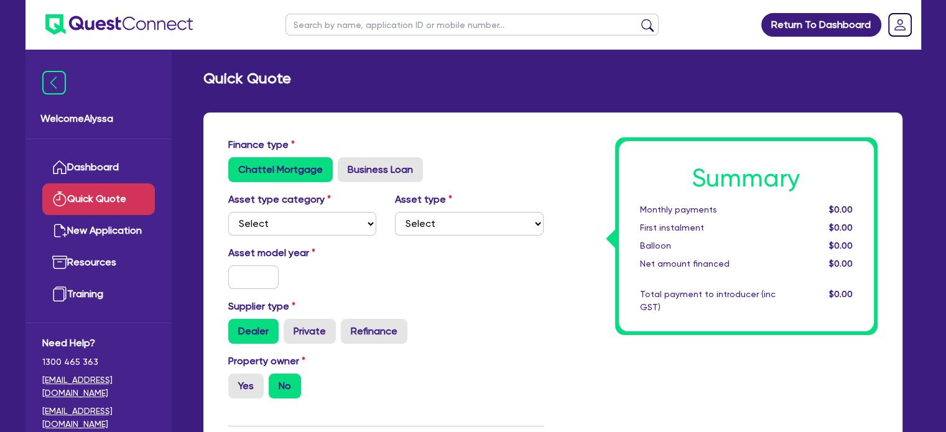
drag, startPoint x: 378, startPoint y: 152, endPoint x: 371, endPoint y: 156, distance: 7.8
click at [371, 156] on div "Finance type Chattel Mortgage Business Loan" at bounding box center [386, 159] width 334 height 45
click at [363, 164] on label "Business Loan" at bounding box center [380, 169] width 85 height 25
click at [346, 164] on input "Business Loan" at bounding box center [342, 161] width 8 height 8
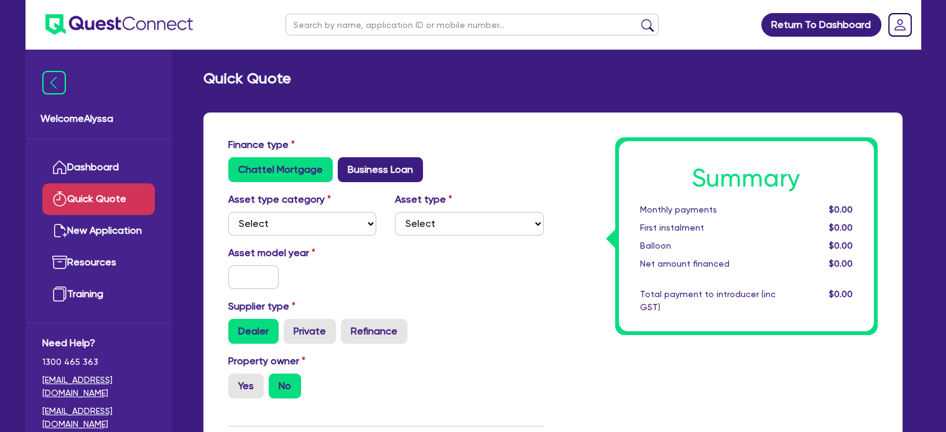
radio input "true"
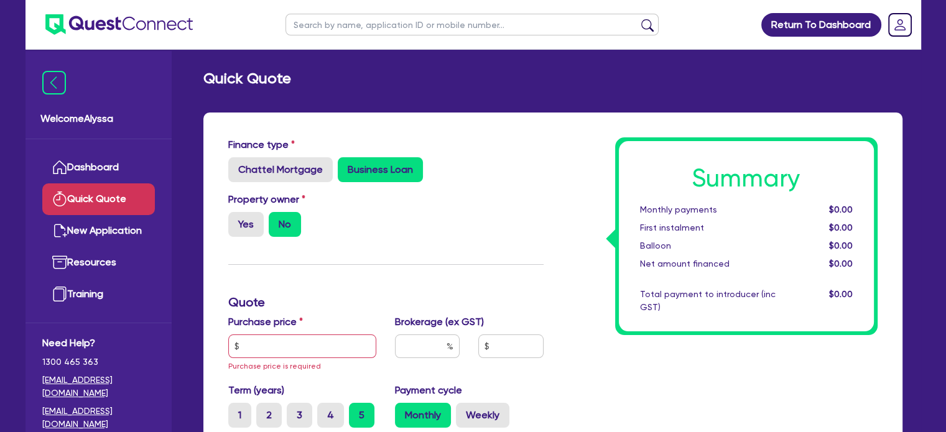
click at [266, 333] on div "Purchase price Purchase price is required" at bounding box center [302, 344] width 167 height 58
click at [265, 335] on input "text" at bounding box center [302, 346] width 149 height 24
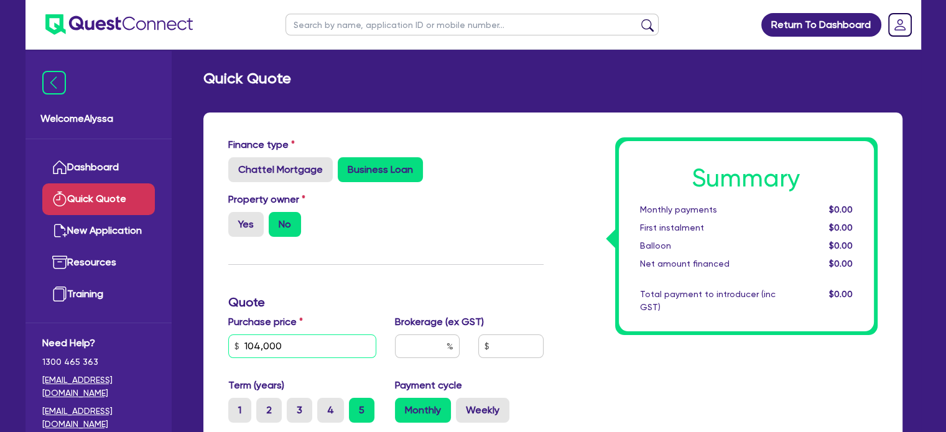
type input "104,000"
click at [420, 344] on input "text" at bounding box center [427, 346] width 65 height 24
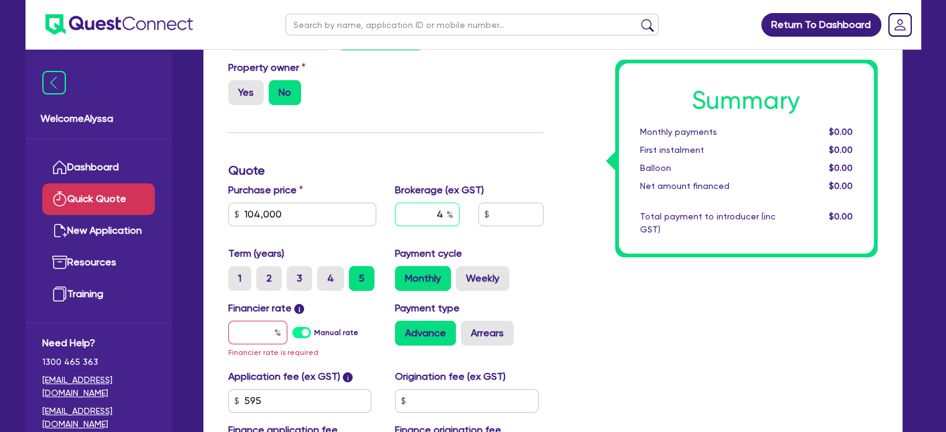
scroll to position [138, 0]
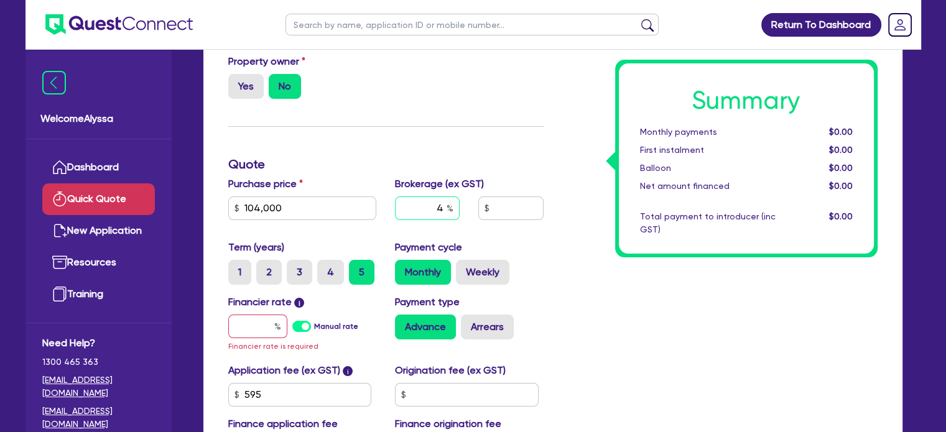
type input "4"
click at [241, 334] on input "text" at bounding box center [257, 327] width 59 height 24
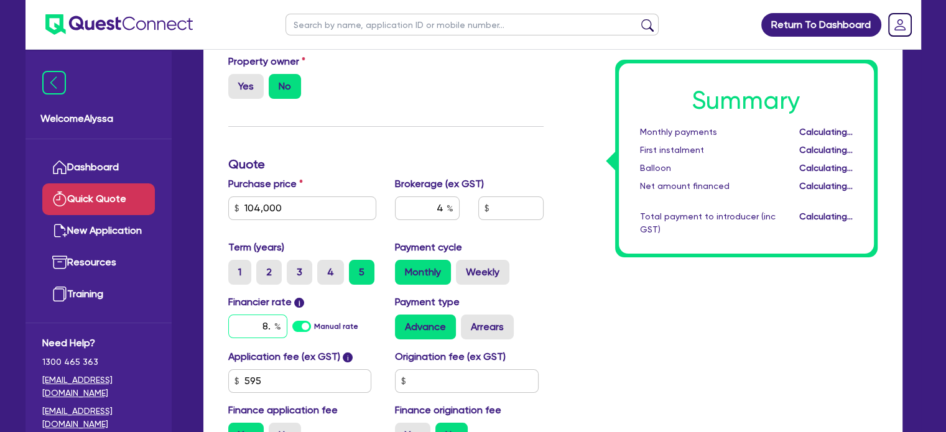
type input "8.9"
type input "4,186.18"
type input "8.9"
type input "4,186.18"
click at [317, 89] on div "Yes No" at bounding box center [302, 86] width 149 height 25
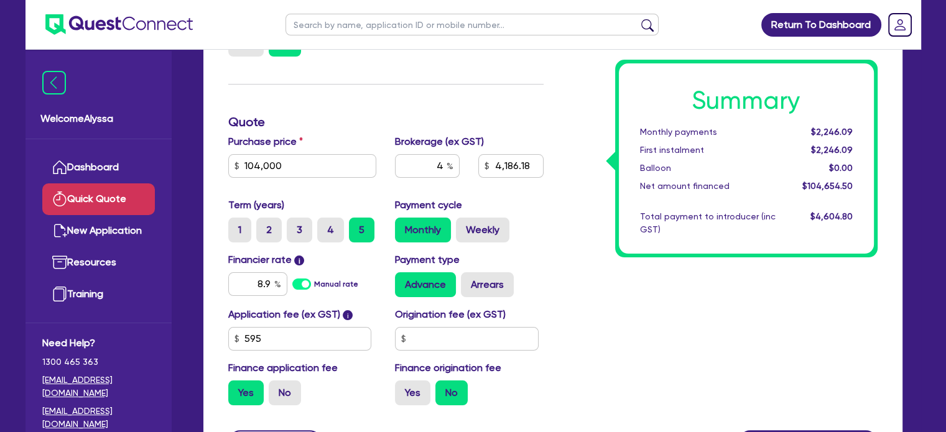
scroll to position [183, 0]
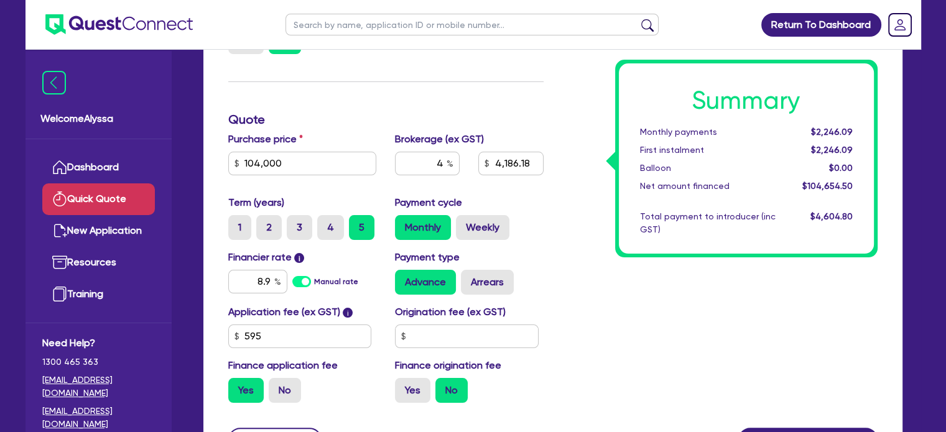
click at [569, 265] on div "Summary Monthly payments $2,246.09 First instalment $2,246.09 Balloon $0.00 Net…" at bounding box center [720, 184] width 334 height 458
click at [321, 24] on input "text" at bounding box center [471, 25] width 373 height 22
type input "krystle"
click button "submit" at bounding box center [647, 27] width 20 height 17
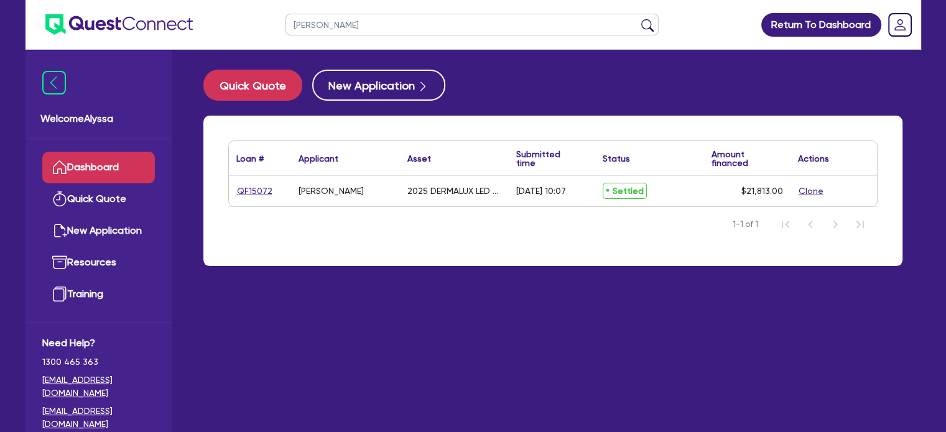
drag, startPoint x: 323, startPoint y: 28, endPoint x: 243, endPoint y: 23, distance: 80.4
click at [243, 23] on header "krystle Return To Dashboard Edit Profile Logout" at bounding box center [472, 25] width 895 height 50
click at [637, 19] on button "submit" at bounding box center [647, 27] width 20 height 17
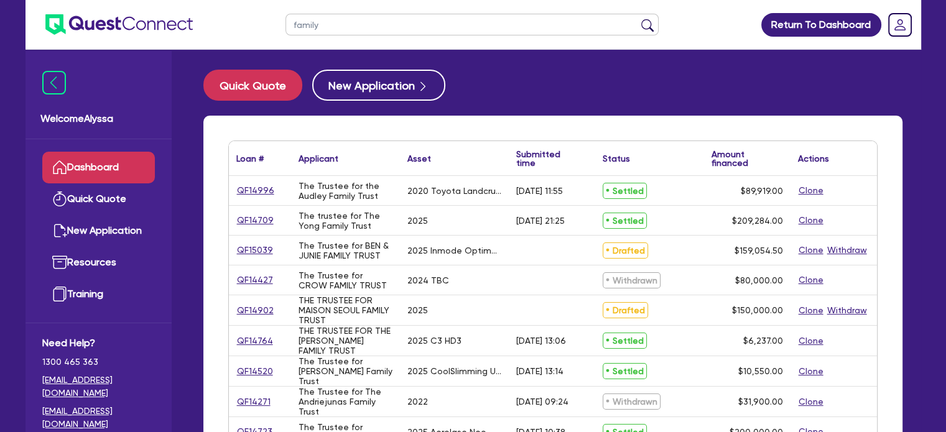
click at [366, 21] on input "family" at bounding box center [471, 25] width 373 height 22
type input "family escape"
click at [637, 19] on button "submit" at bounding box center [647, 27] width 20 height 17
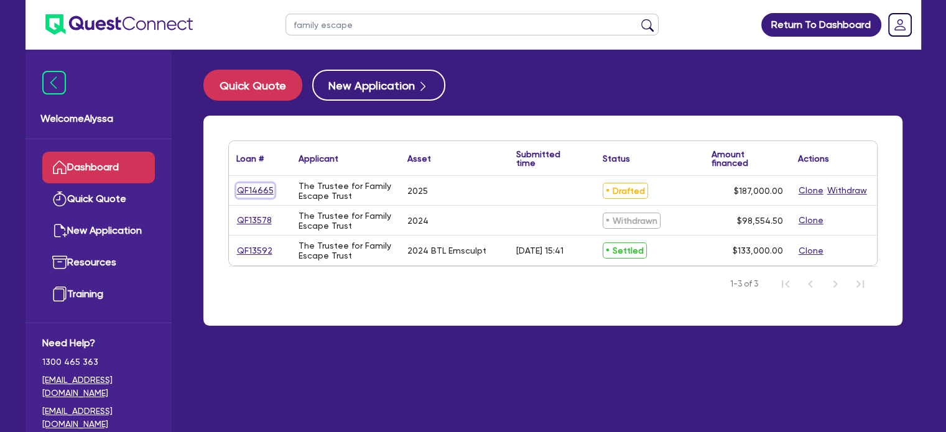
click at [243, 193] on link "QF14665" at bounding box center [255, 190] width 38 height 14
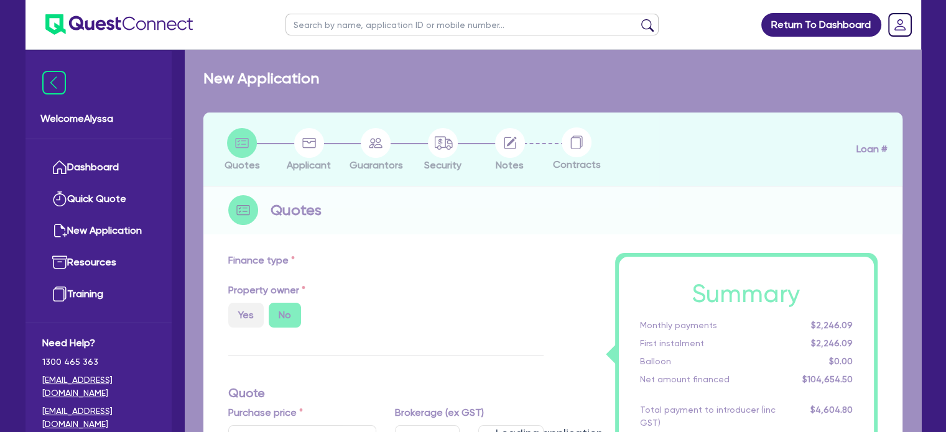
select select "TERTIARY_ASSETS"
type input "2025"
type input "187,000"
type input "17.49"
select select "BEAUTY_EQUIPMENT"
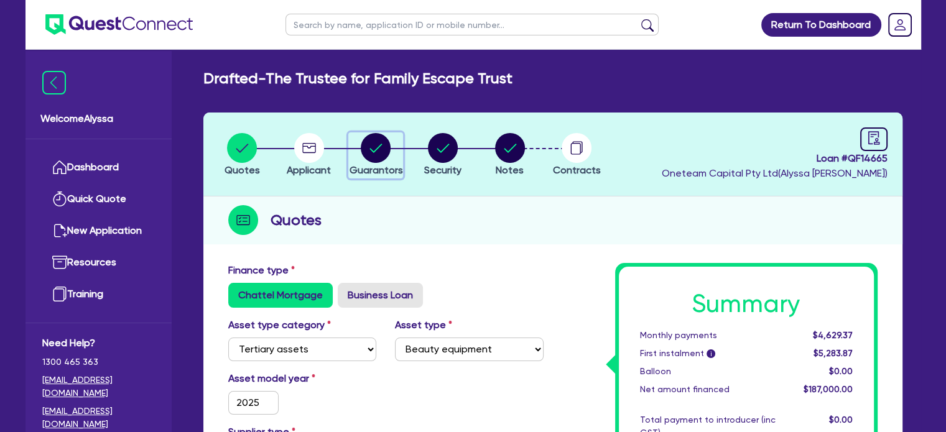
click at [370, 145] on circle "button" at bounding box center [376, 148] width 30 height 30
select select "MRS"
select select "QLD"
select select "MARRIED"
select select "QLD"
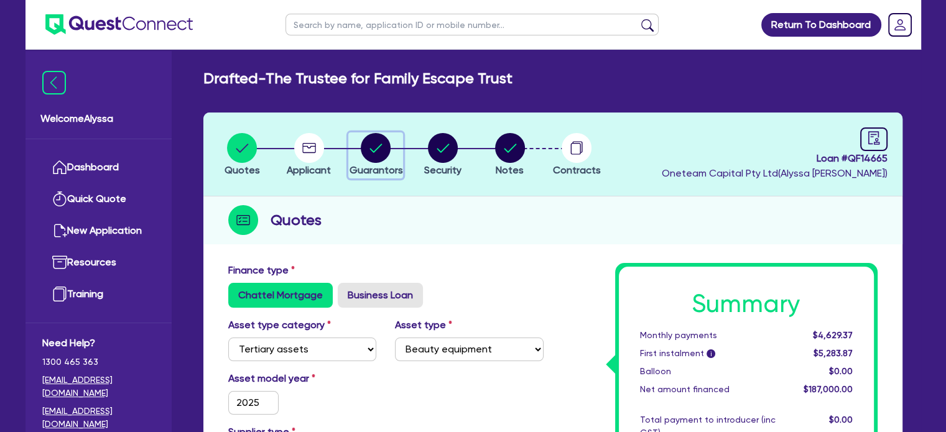
select select "VEHICLE"
select select "CASH"
select select "OTHER"
select select "HOUSEHOLD_PERSONAL"
select select "VEHICLE_LOAN"
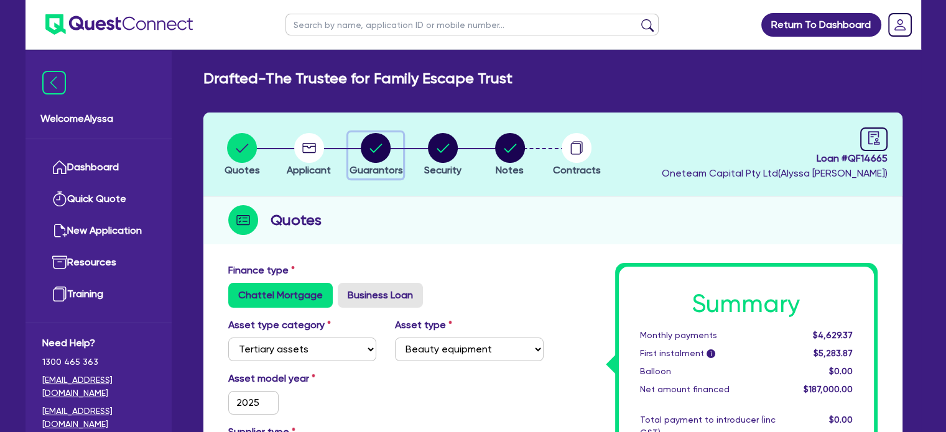
select select "CREDIT_CARD"
select select "MR"
select select "QLD"
select select "MARRIED"
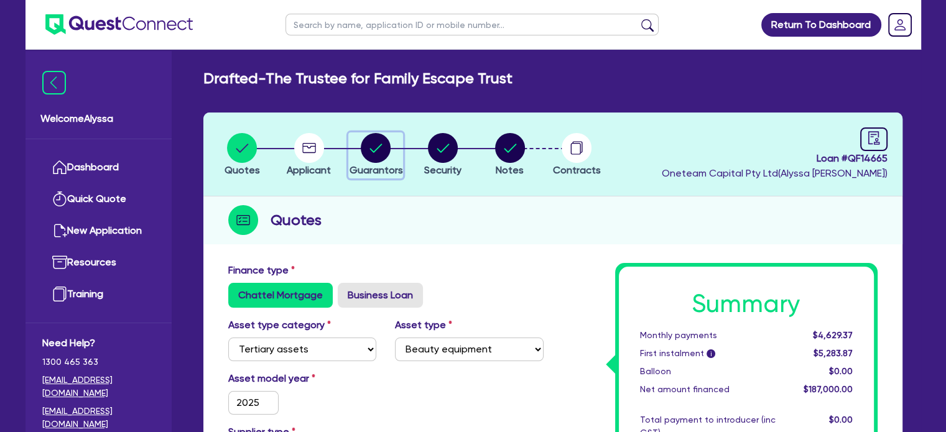
select select "QLD"
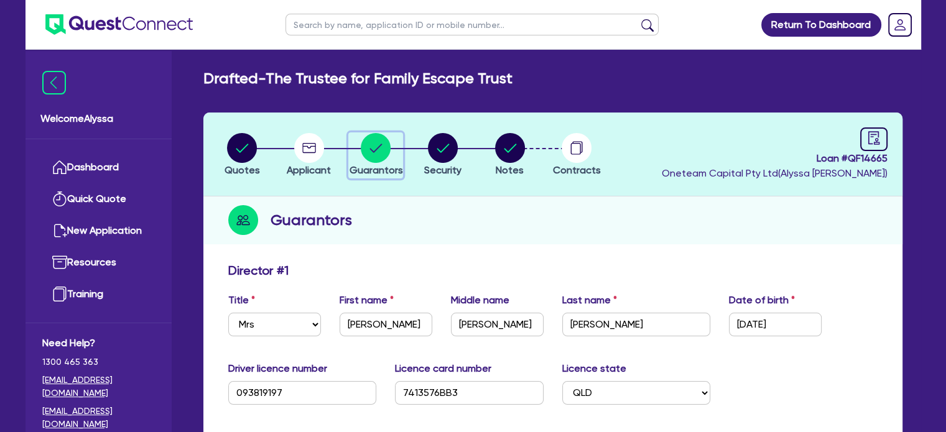
scroll to position [150, 0]
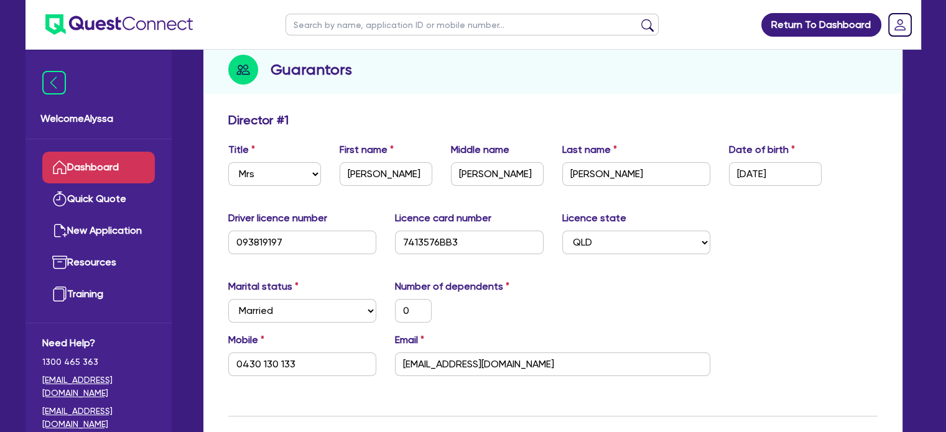
click at [91, 154] on link "Dashboard" at bounding box center [98, 168] width 113 height 32
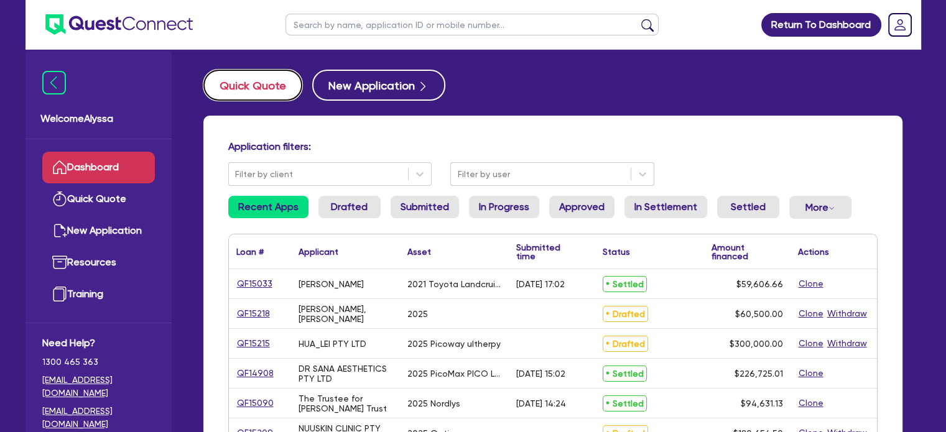
click at [254, 91] on button "Quick Quote" at bounding box center [252, 85] width 99 height 31
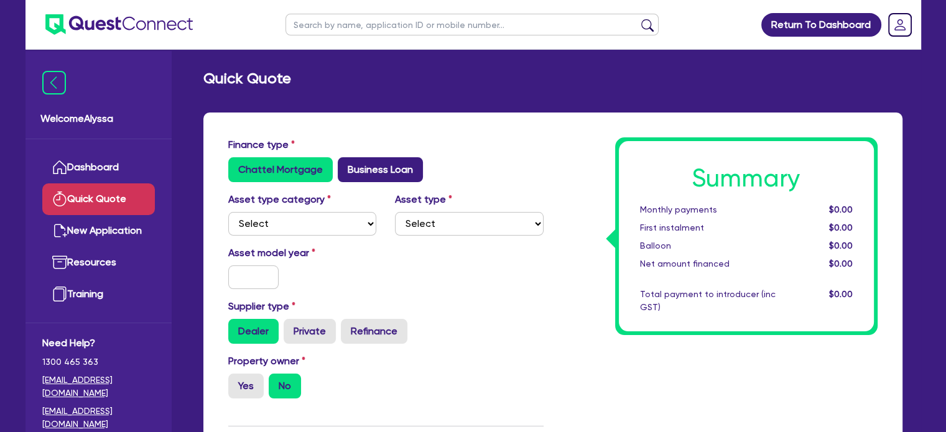
click at [369, 161] on label "Business Loan" at bounding box center [380, 169] width 85 height 25
click at [346, 161] on input "Business Loan" at bounding box center [342, 161] width 8 height 8
radio input "true"
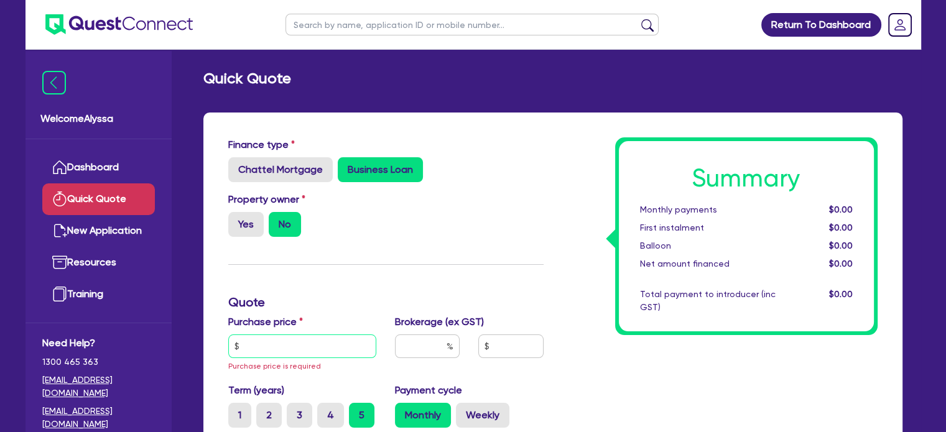
click at [306, 344] on input "text" at bounding box center [302, 346] width 149 height 24
paste input "12,639"
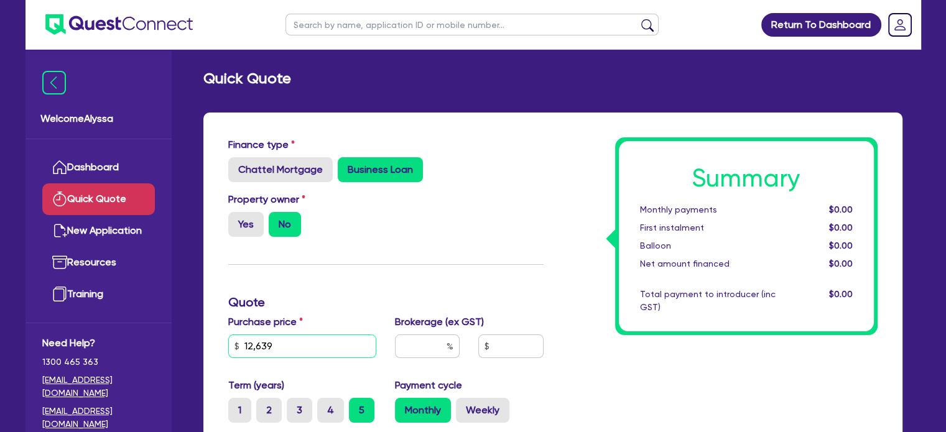
type input "12,639"
click at [420, 338] on input "text" at bounding box center [427, 346] width 65 height 24
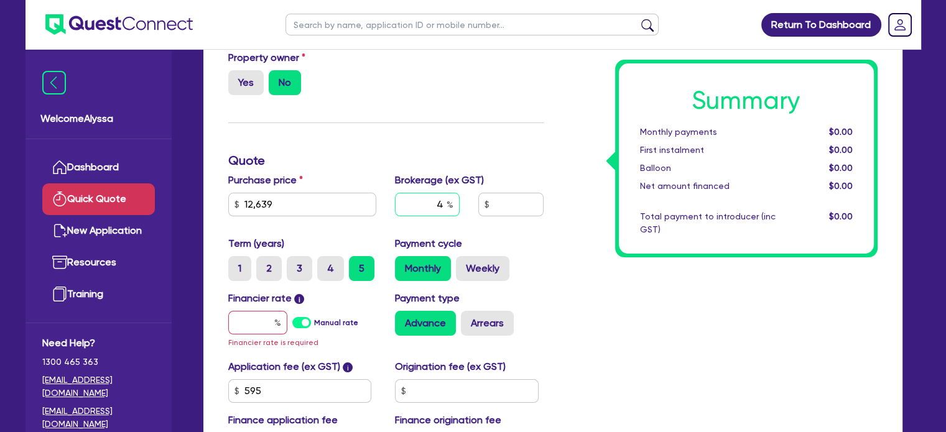
scroll to position [144, 0]
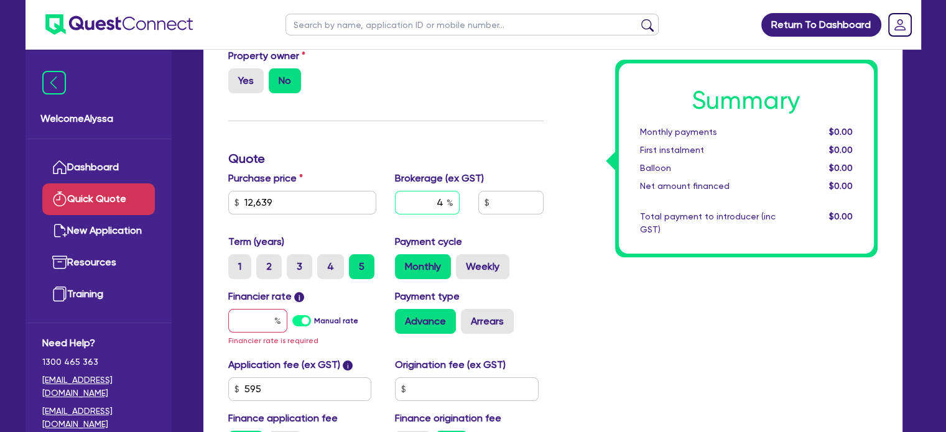
type input "4"
click at [242, 321] on input "text" at bounding box center [257, 321] width 59 height 24
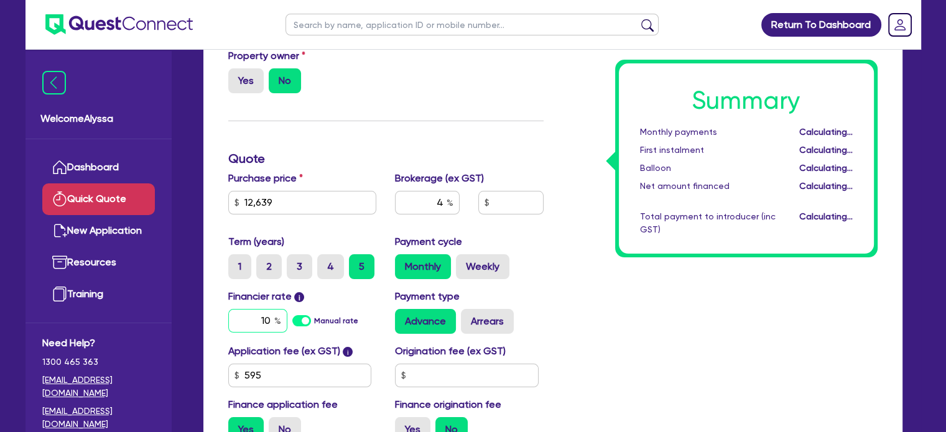
type input "1"
type input "531.74"
type input "1"
type input "12"
click at [554, 268] on div "Summary Monthly payments Calculating... First instalment Calculating... Balloon…" at bounding box center [720, 223] width 334 height 458
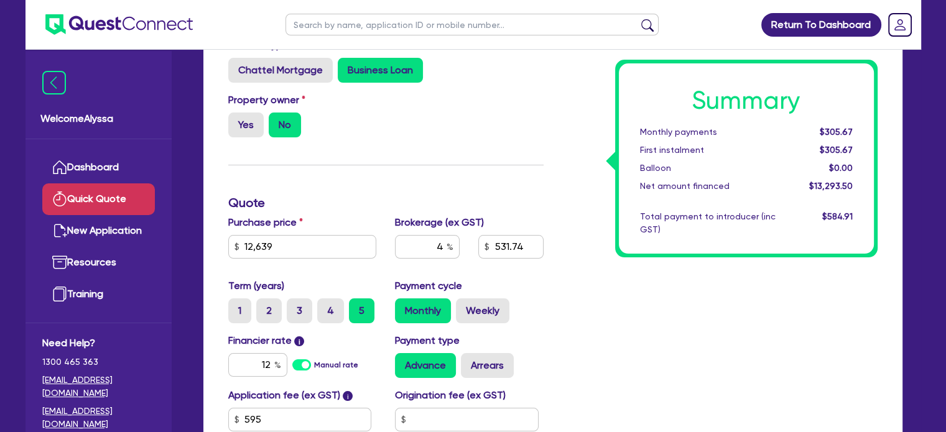
scroll to position [96, 0]
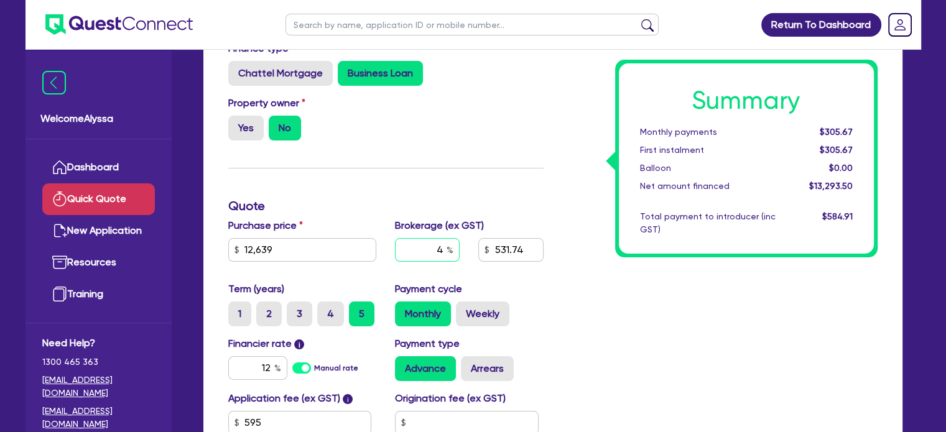
click at [448, 253] on div "4" at bounding box center [427, 250] width 65 height 24
click at [448, 245] on div "4" at bounding box center [427, 250] width 65 height 24
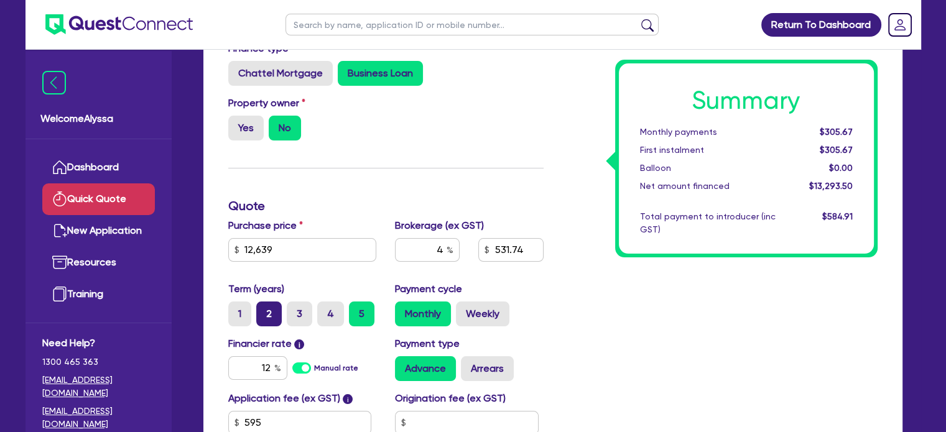
click at [269, 318] on label "2" at bounding box center [268, 314] width 25 height 25
click at [264, 310] on input "2" at bounding box center [260, 306] width 8 height 8
radio input "true"
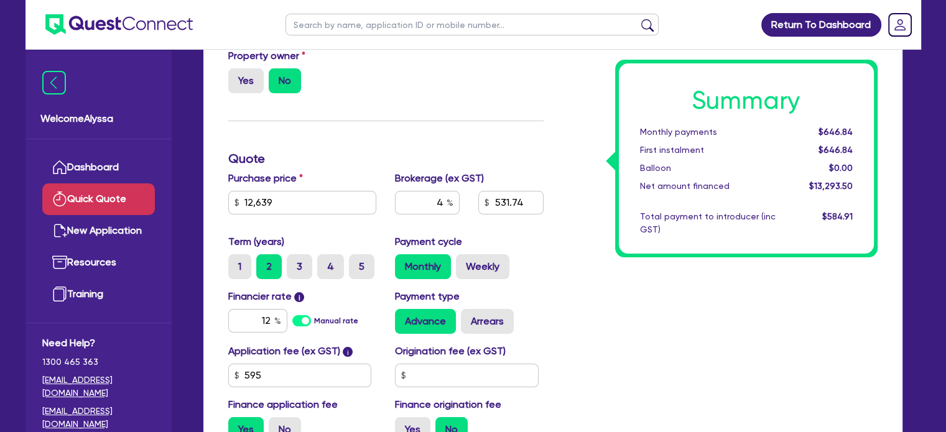
scroll to position [149, 0]
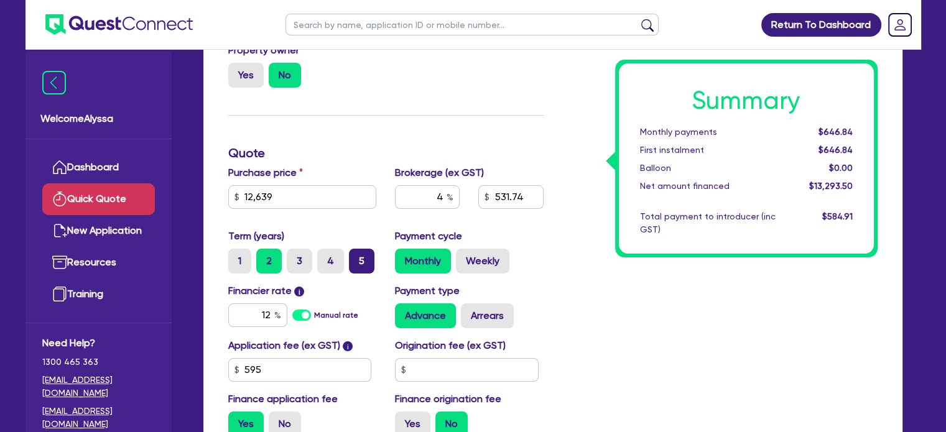
click at [364, 256] on label "5" at bounding box center [361, 261] width 25 height 25
click at [357, 256] on input "5" at bounding box center [353, 253] width 8 height 8
radio input "true"
click at [272, 256] on label "2" at bounding box center [268, 261] width 25 height 25
click at [264, 256] on input "2" at bounding box center [260, 253] width 8 height 8
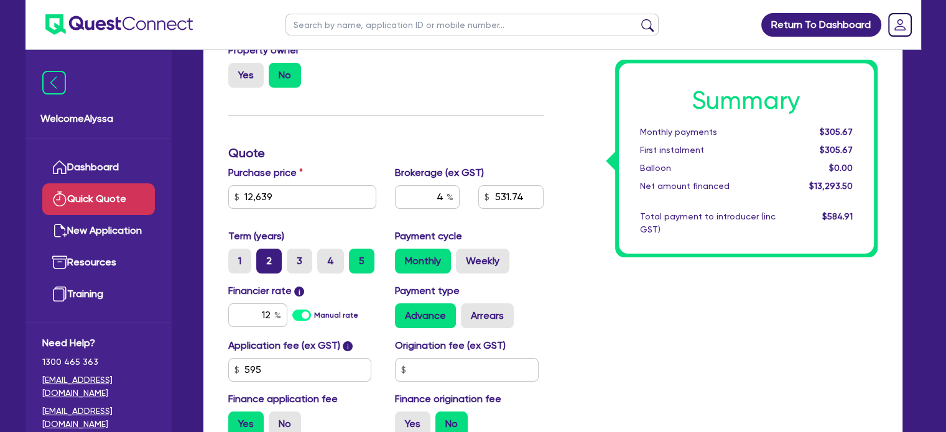
radio input "true"
click at [306, 249] on label "3" at bounding box center [299, 261] width 25 height 25
click at [295, 249] on input "3" at bounding box center [291, 253] width 8 height 8
radio input "true"
click at [324, 273] on div "Term (years) 1 2 3 4 5 Payment cycle Monthly Weekly" at bounding box center [386, 256] width 334 height 55
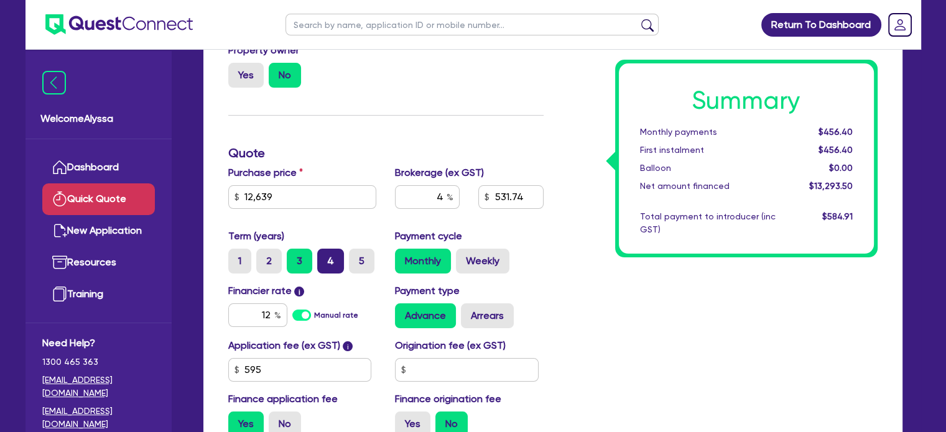
click at [326, 268] on label "4" at bounding box center [330, 261] width 27 height 25
click at [325, 257] on input "4" at bounding box center [321, 253] width 8 height 8
radio input "true"
